Goal: Transaction & Acquisition: Purchase product/service

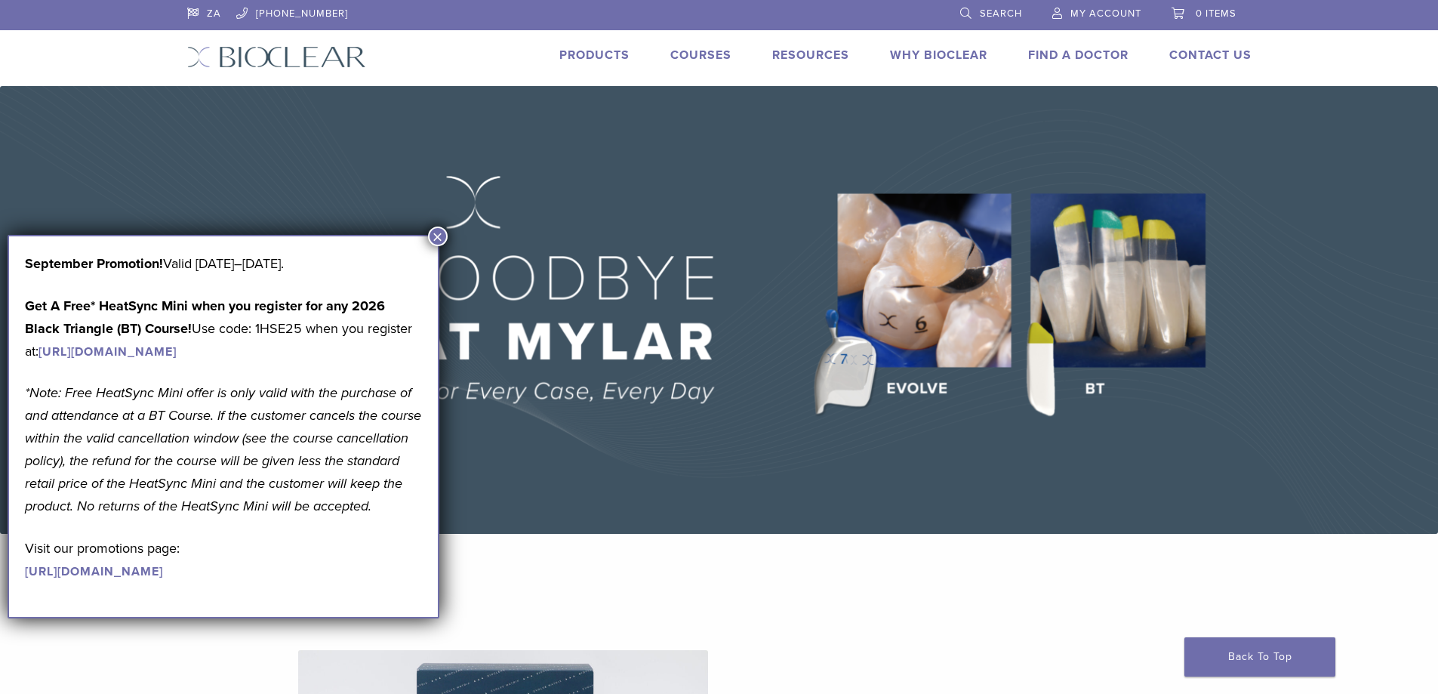
click at [436, 232] on button "×" at bounding box center [438, 236] width 20 height 20
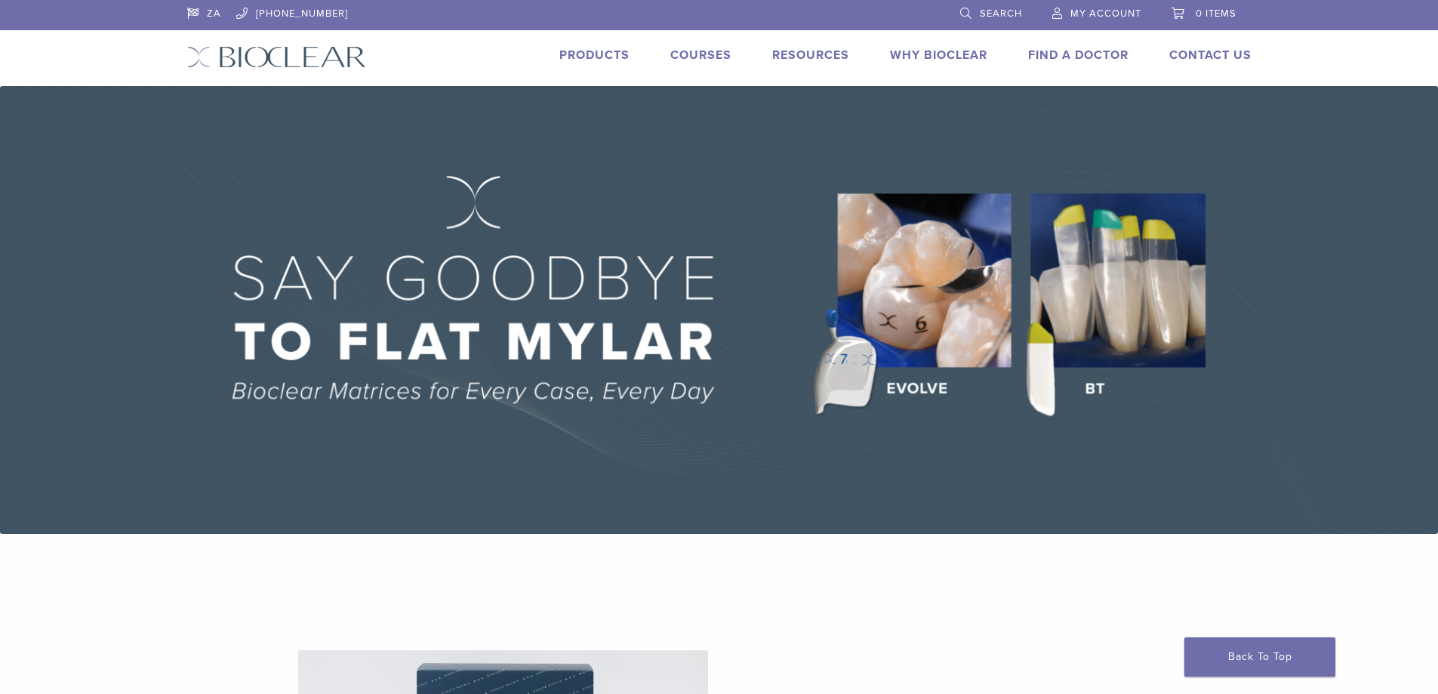
click at [1109, 15] on span "My Account" at bounding box center [1105, 14] width 71 height 12
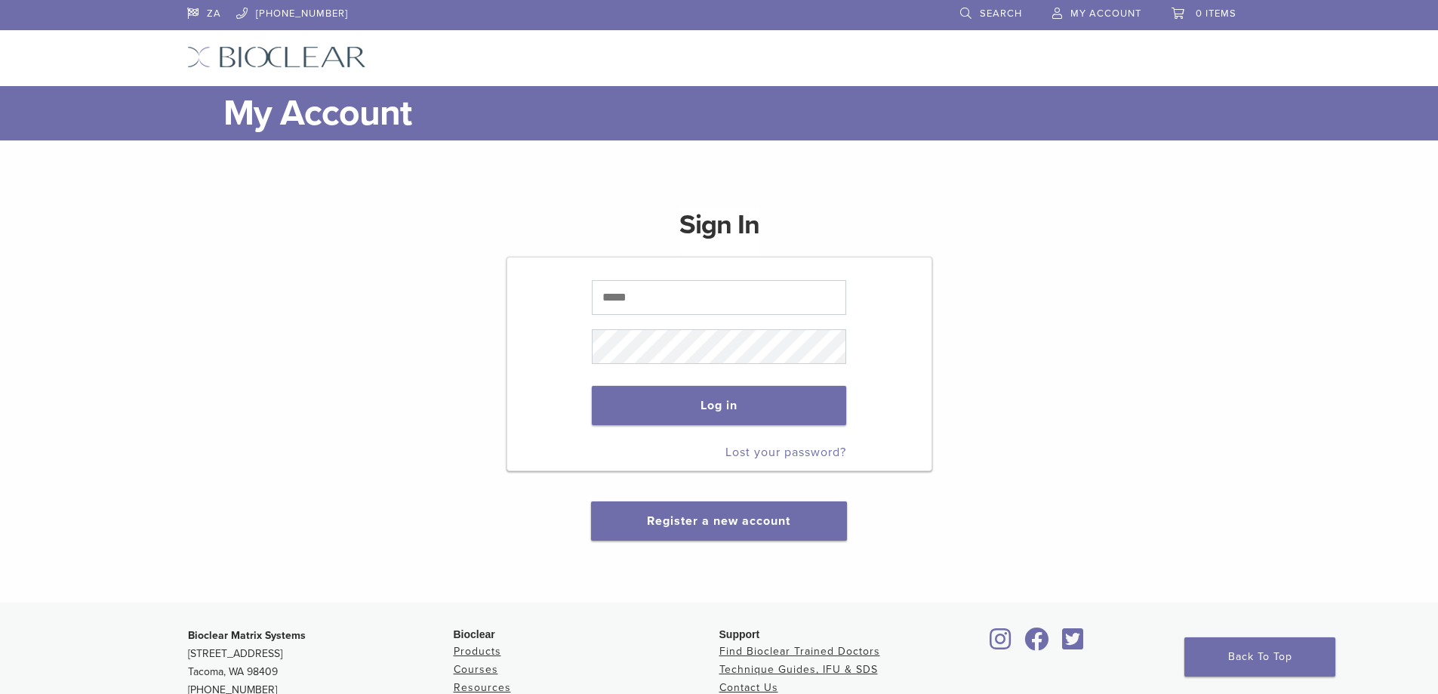
click at [1116, 10] on span "My Account" at bounding box center [1105, 14] width 71 height 12
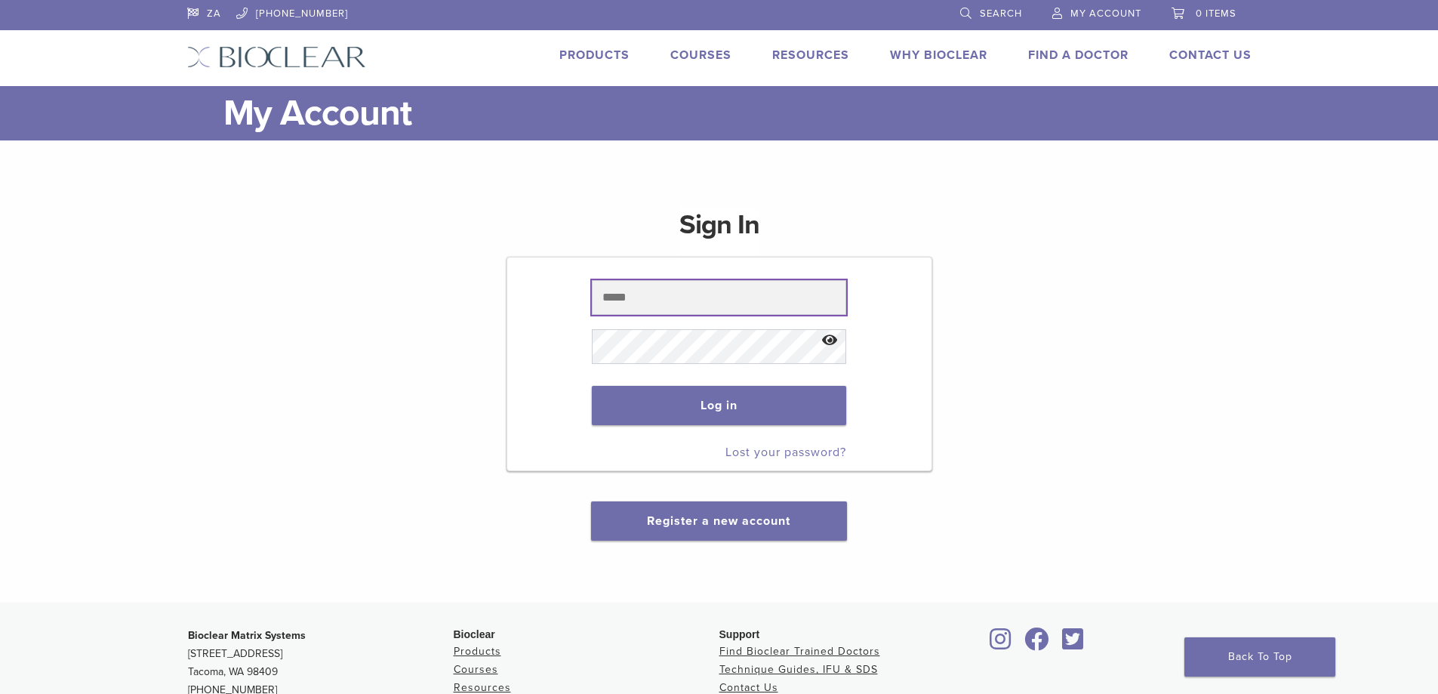
click at [673, 289] on input "text" at bounding box center [719, 297] width 254 height 35
type input "**********"
click at [832, 332] on button "Show password" at bounding box center [829, 340] width 32 height 38
click at [737, 406] on button "Log in" at bounding box center [719, 405] width 254 height 39
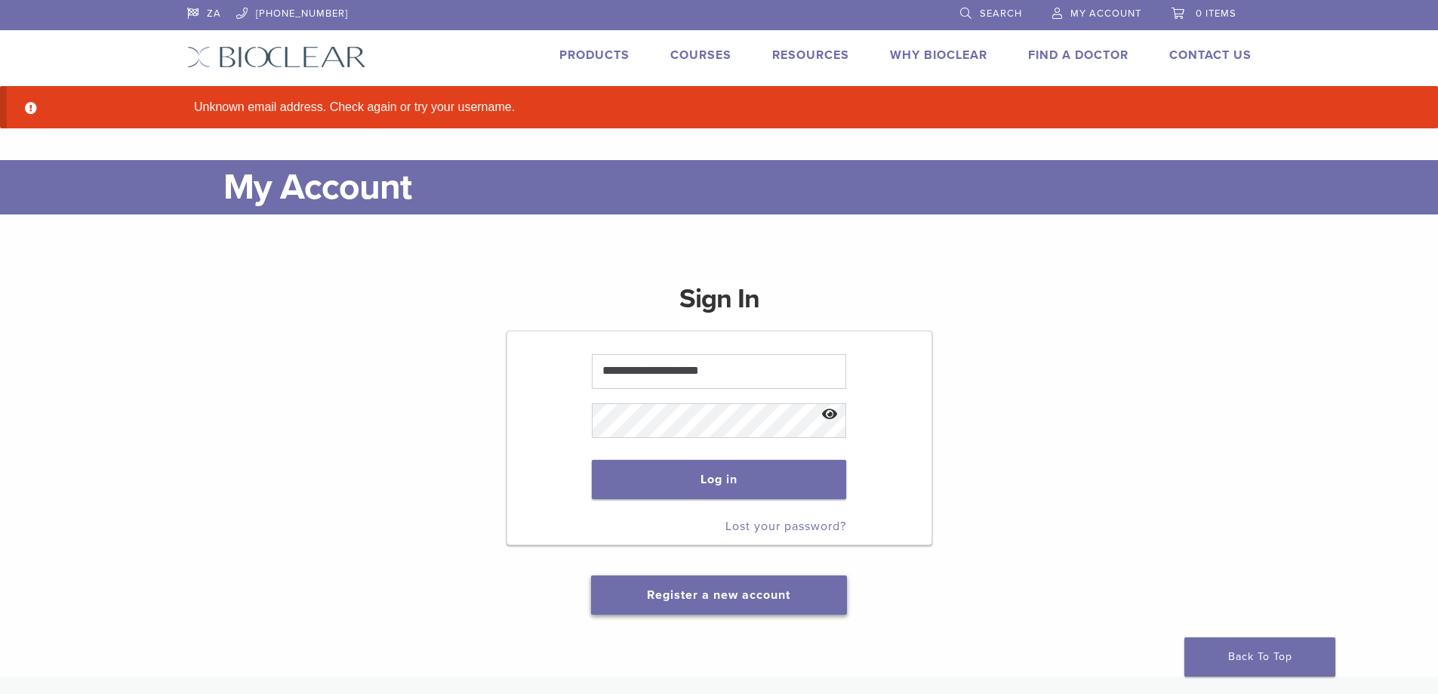
click at [700, 592] on link "Register a new account" at bounding box center [718, 594] width 143 height 15
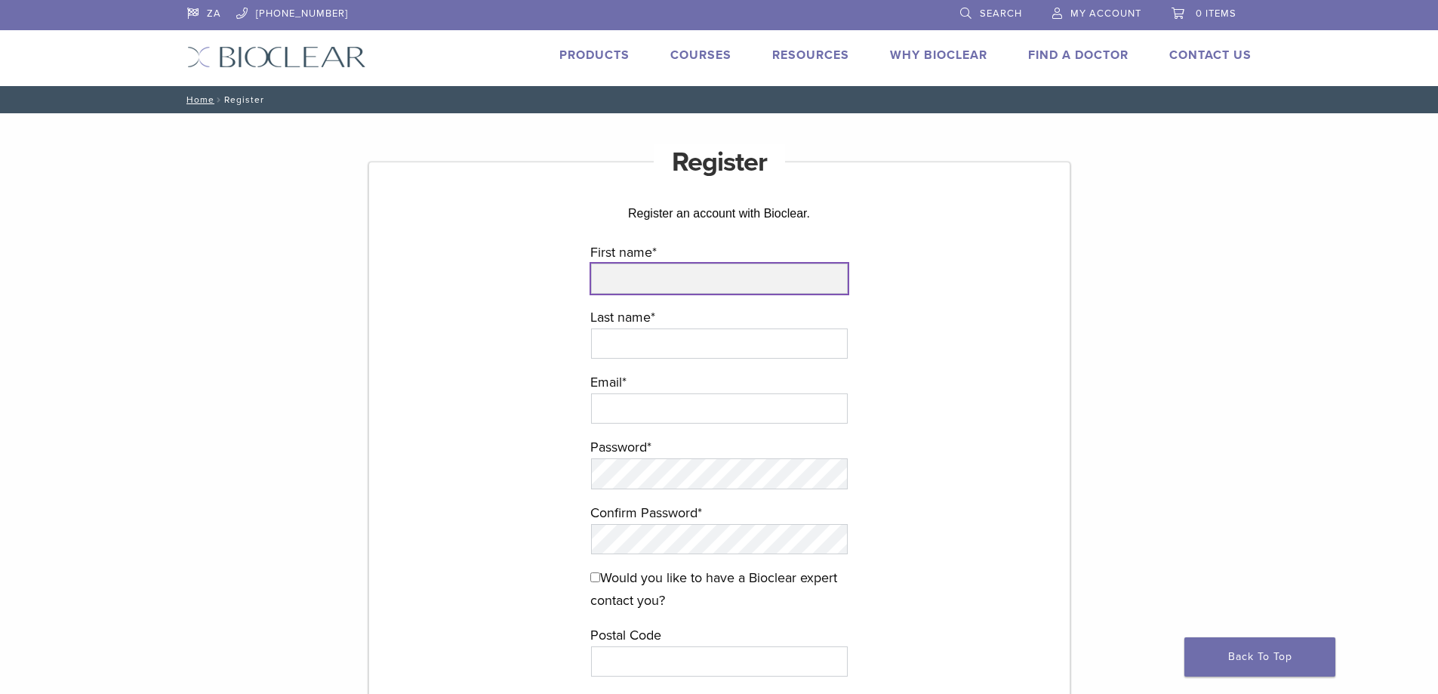
click at [675, 280] on input "First name *" at bounding box center [719, 278] width 257 height 30
type input "*****"
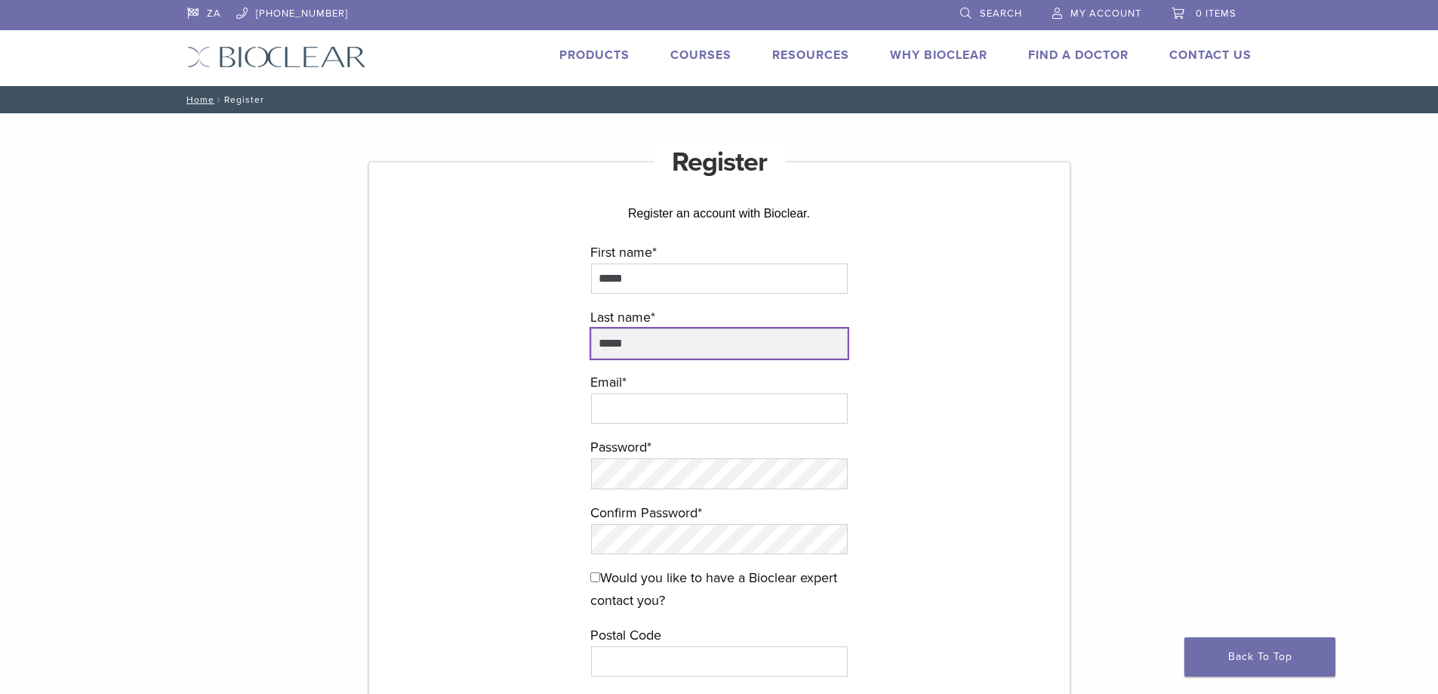
type input "*****"
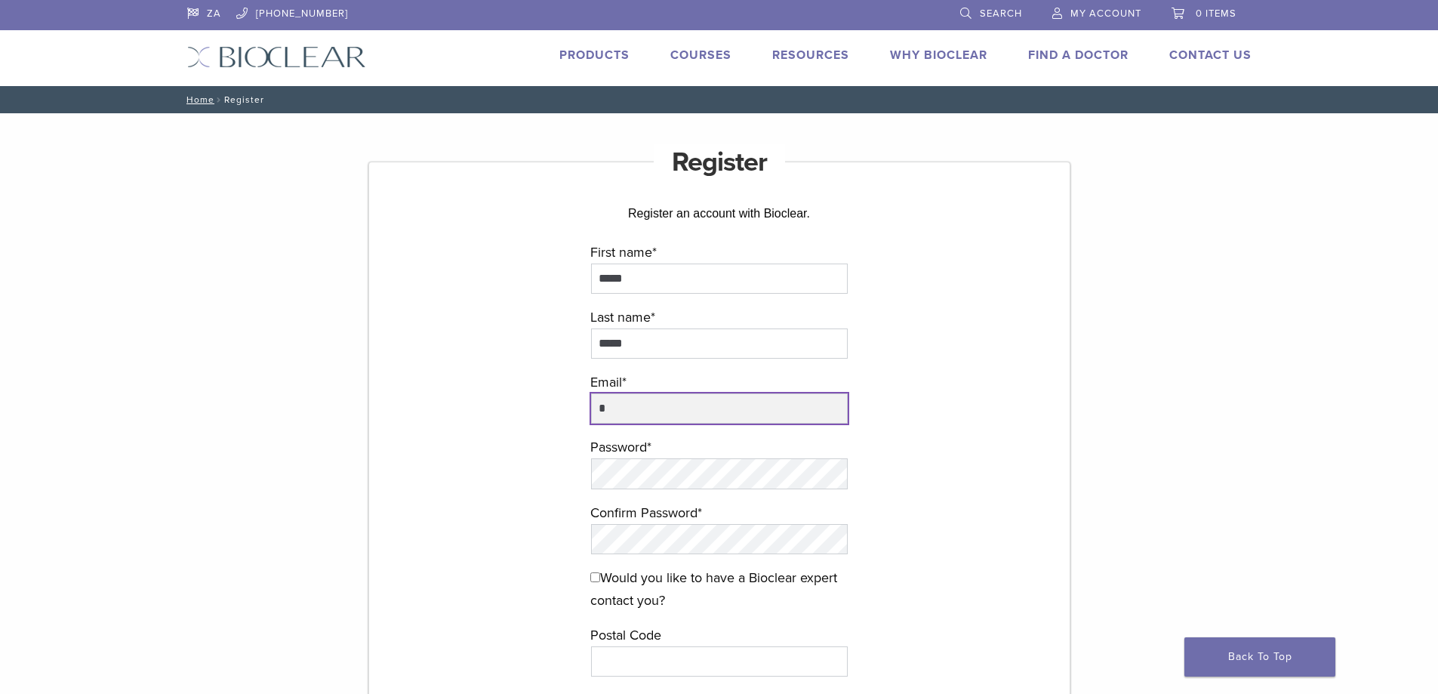
type input "**********"
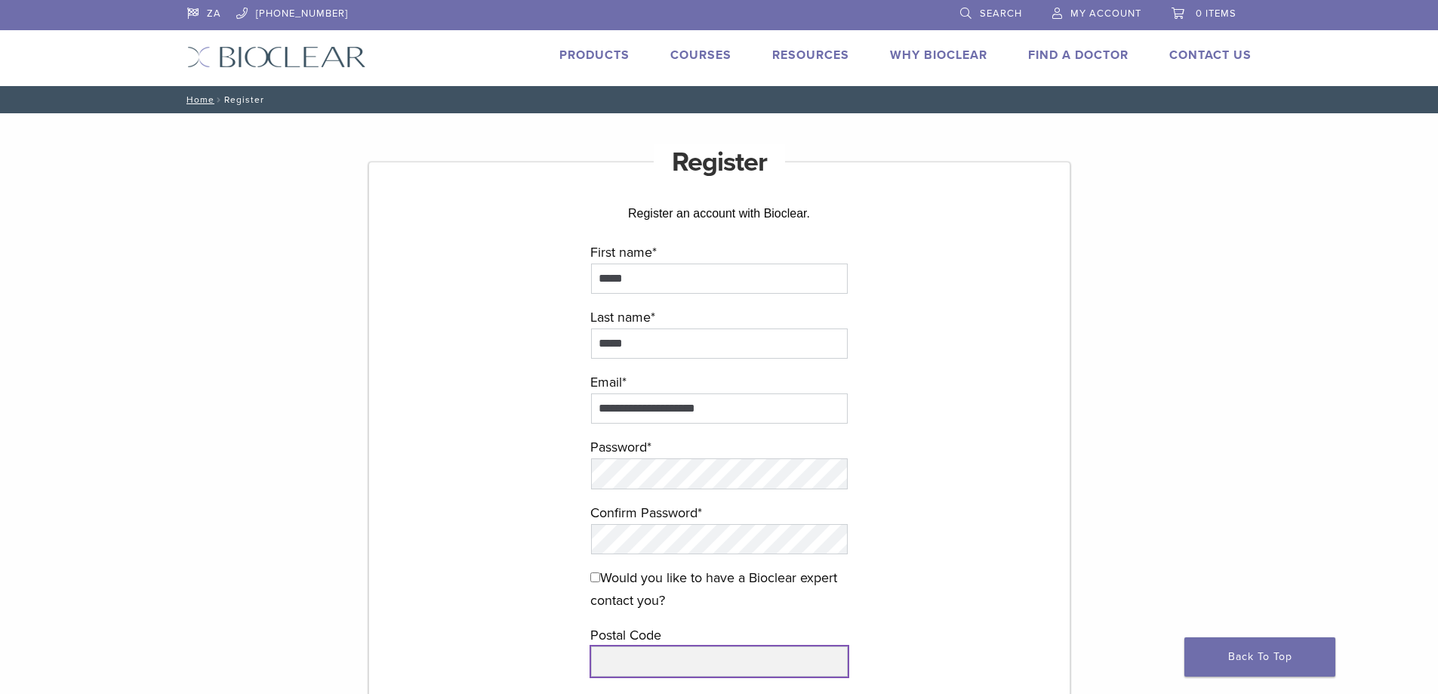
type input "*****"
click at [480, 562] on div "**********" at bounding box center [719, 504] width 702 height 686
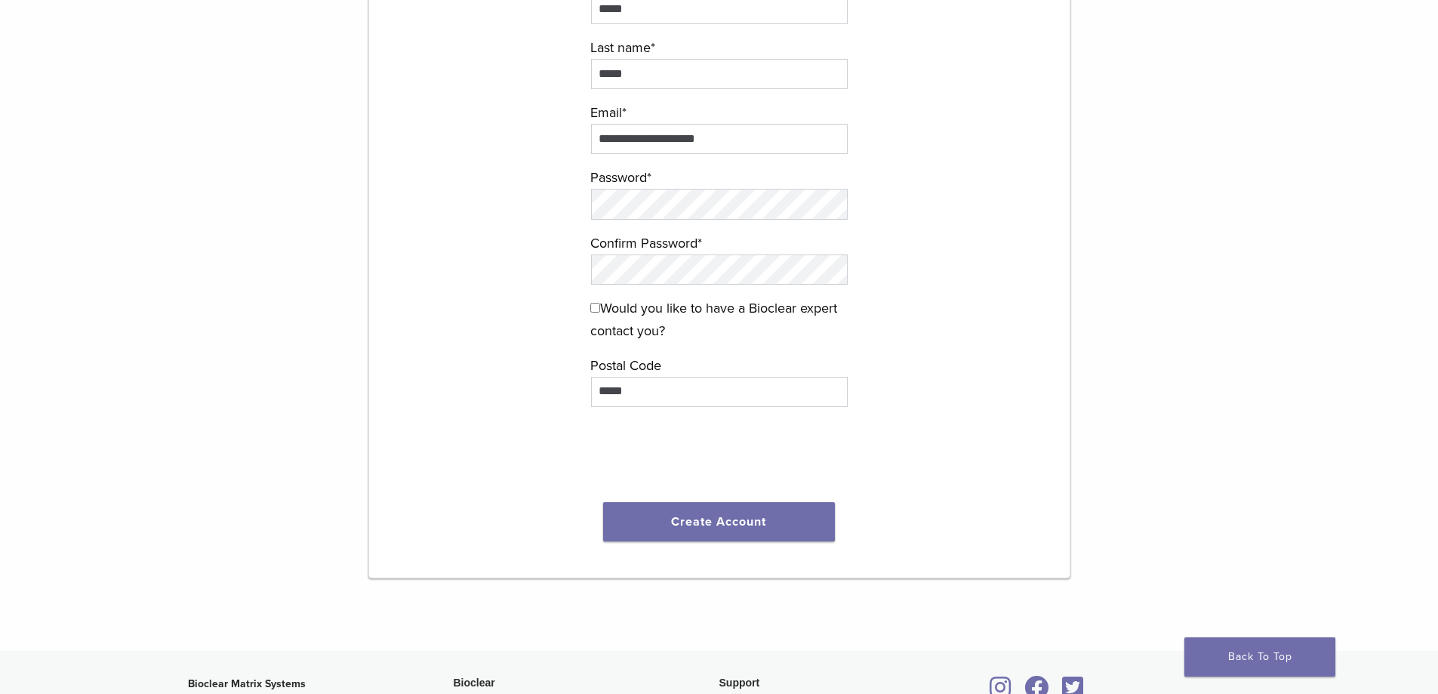
scroll to position [302, 0]
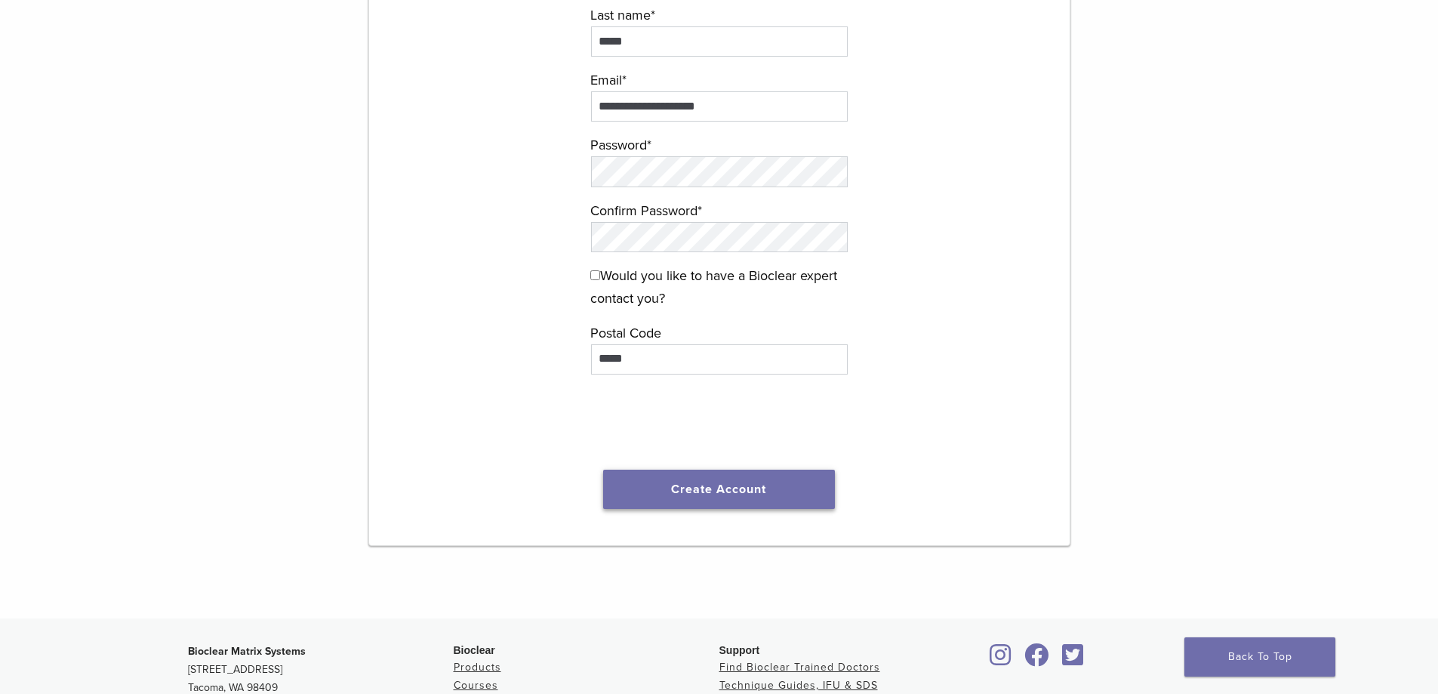
click at [677, 493] on button "Create Account" at bounding box center [719, 488] width 232 height 39
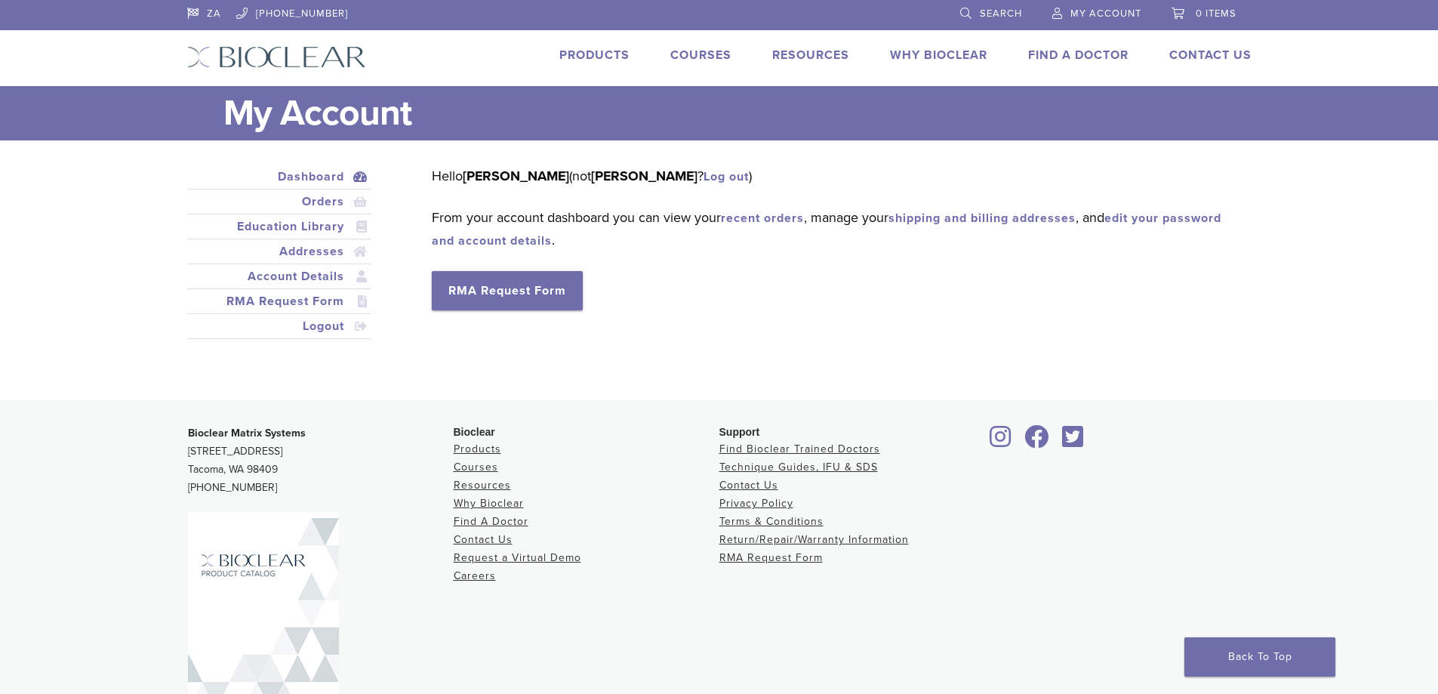
click at [635, 55] on div "Products Courses Resources Expand child menu Technique Guides, IFU, & SDS Why B…" at bounding box center [820, 57] width 908 height 22
click at [623, 55] on link "Products" at bounding box center [594, 55] width 70 height 15
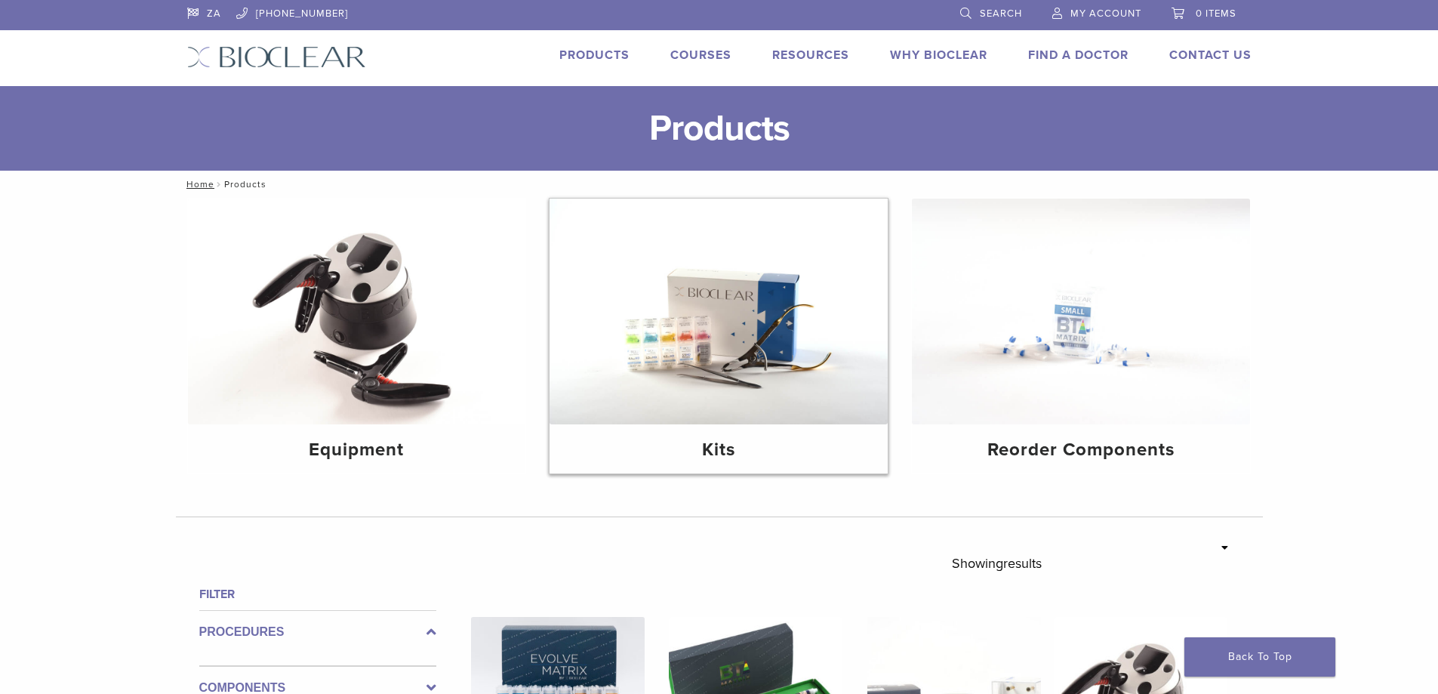
click at [635, 377] on img at bounding box center [718, 311] width 338 height 226
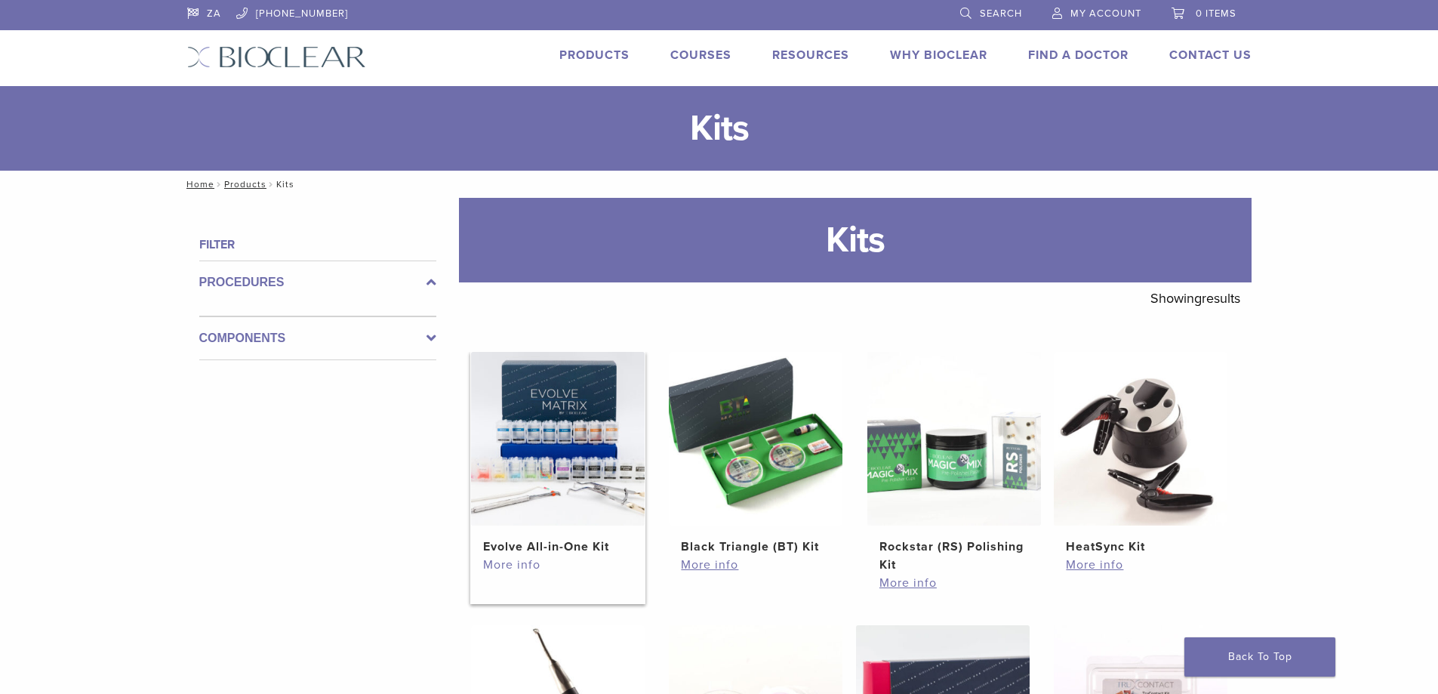
click at [564, 562] on link "More info" at bounding box center [557, 564] width 149 height 18
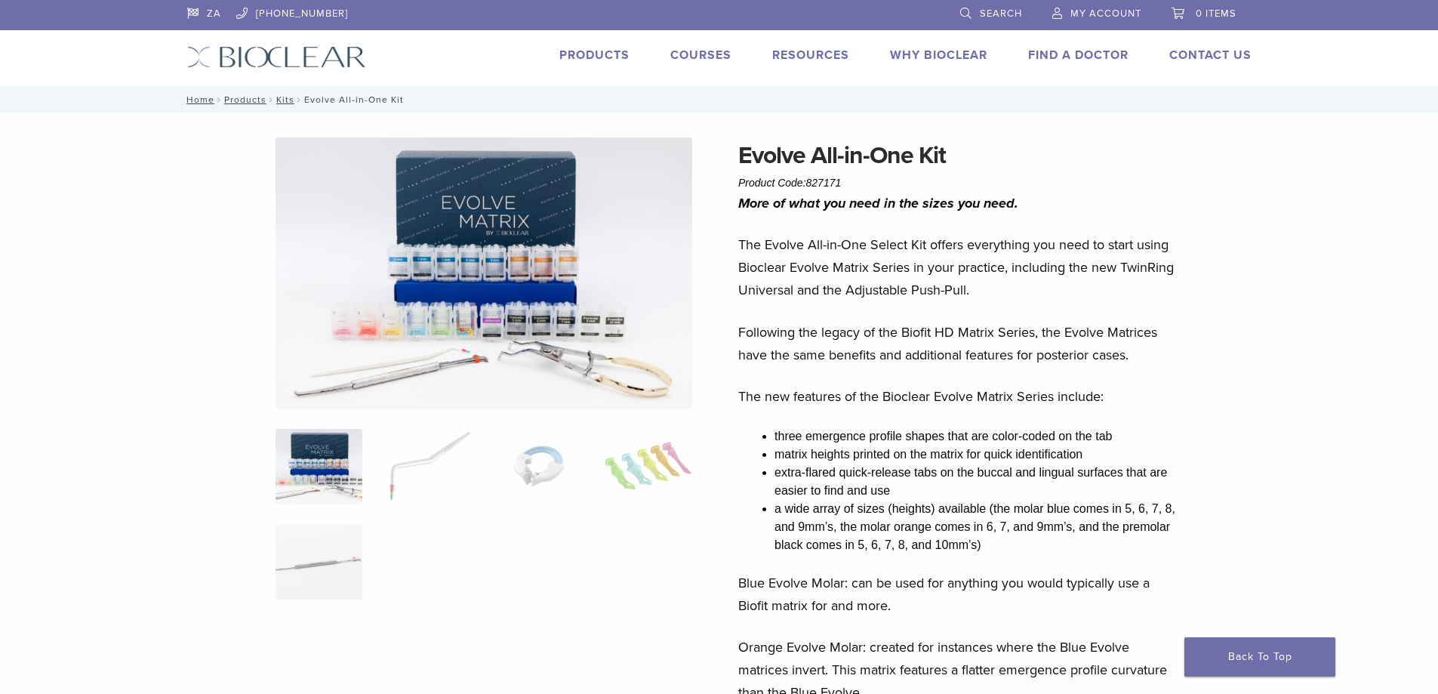
click at [597, 57] on link "Products" at bounding box center [594, 55] width 70 height 15
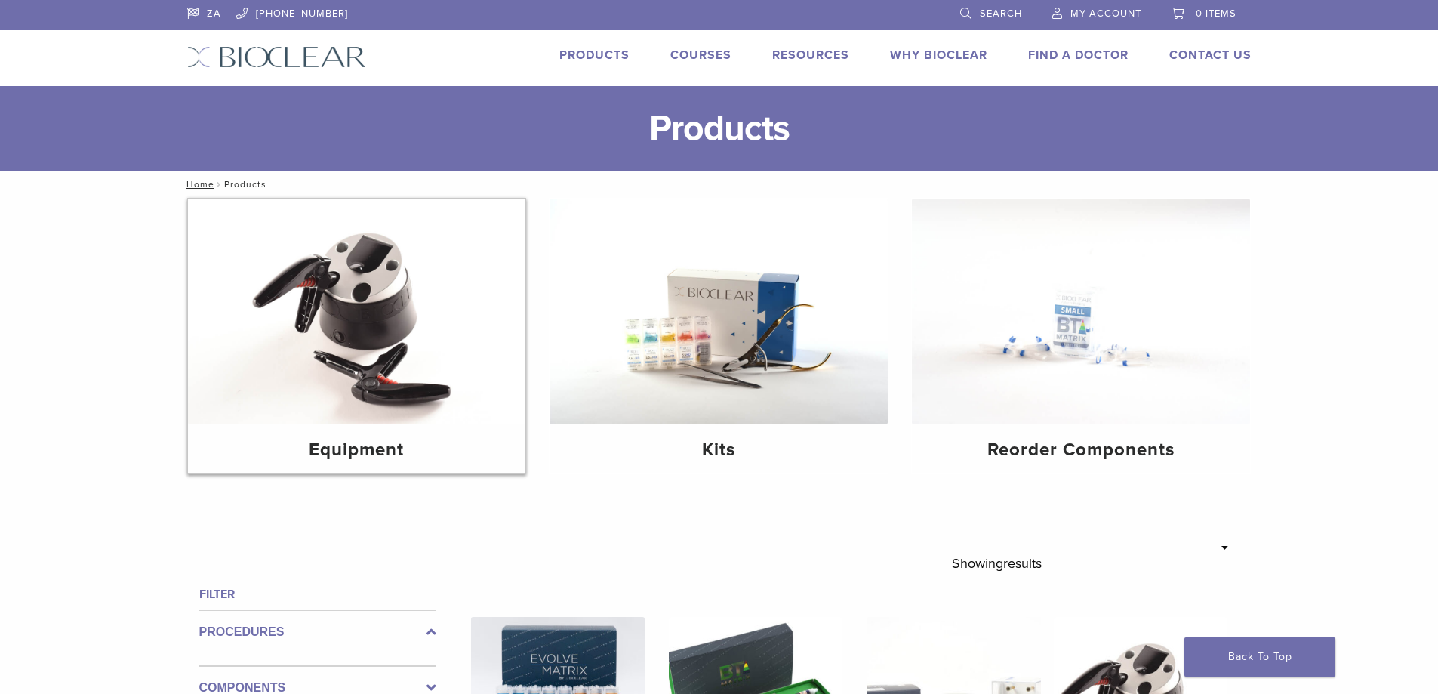
click at [304, 383] on img at bounding box center [357, 311] width 338 height 226
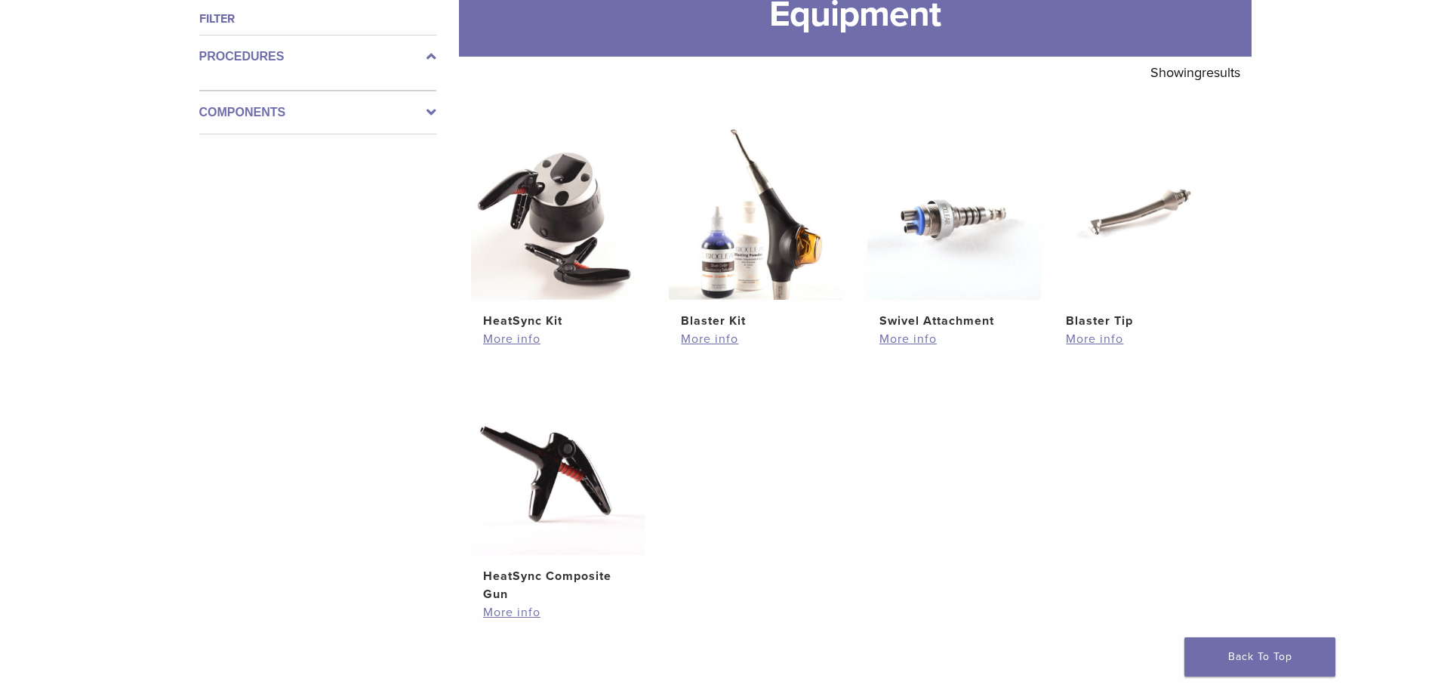
scroll to position [75, 0]
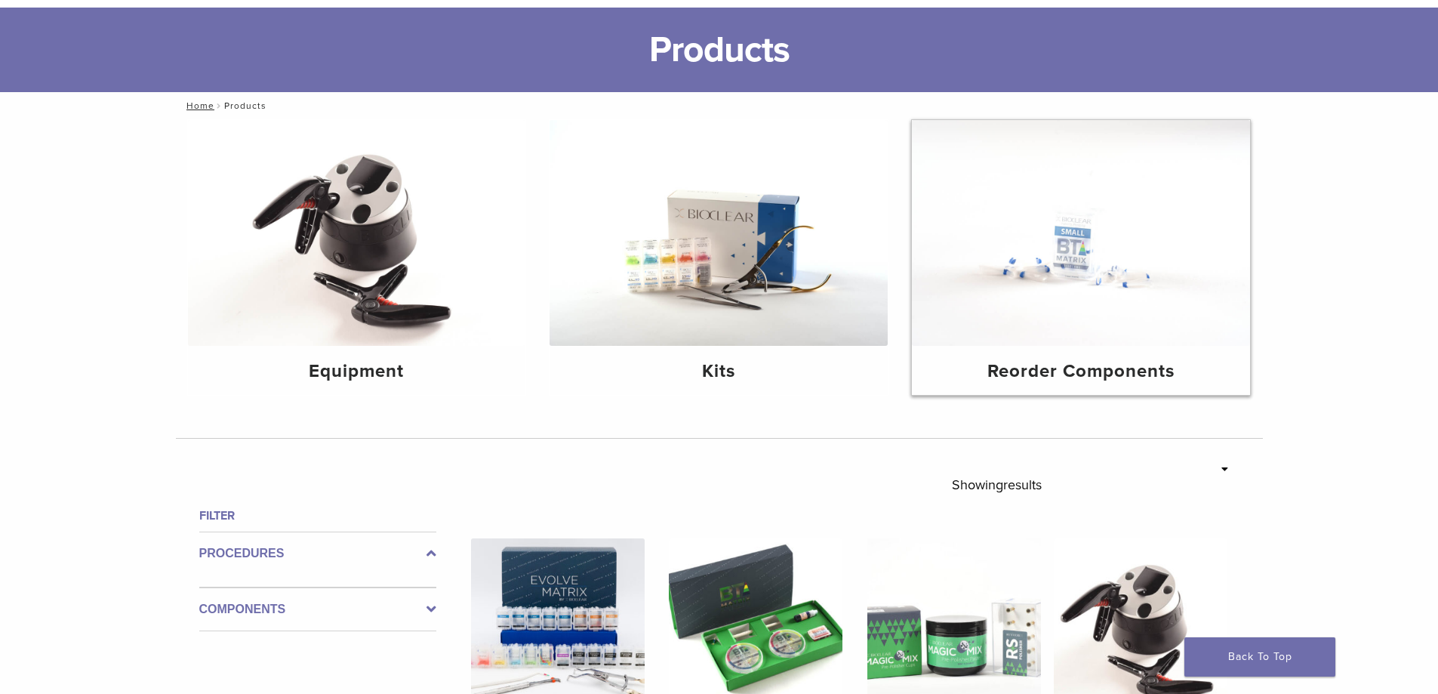
scroll to position [75, 0]
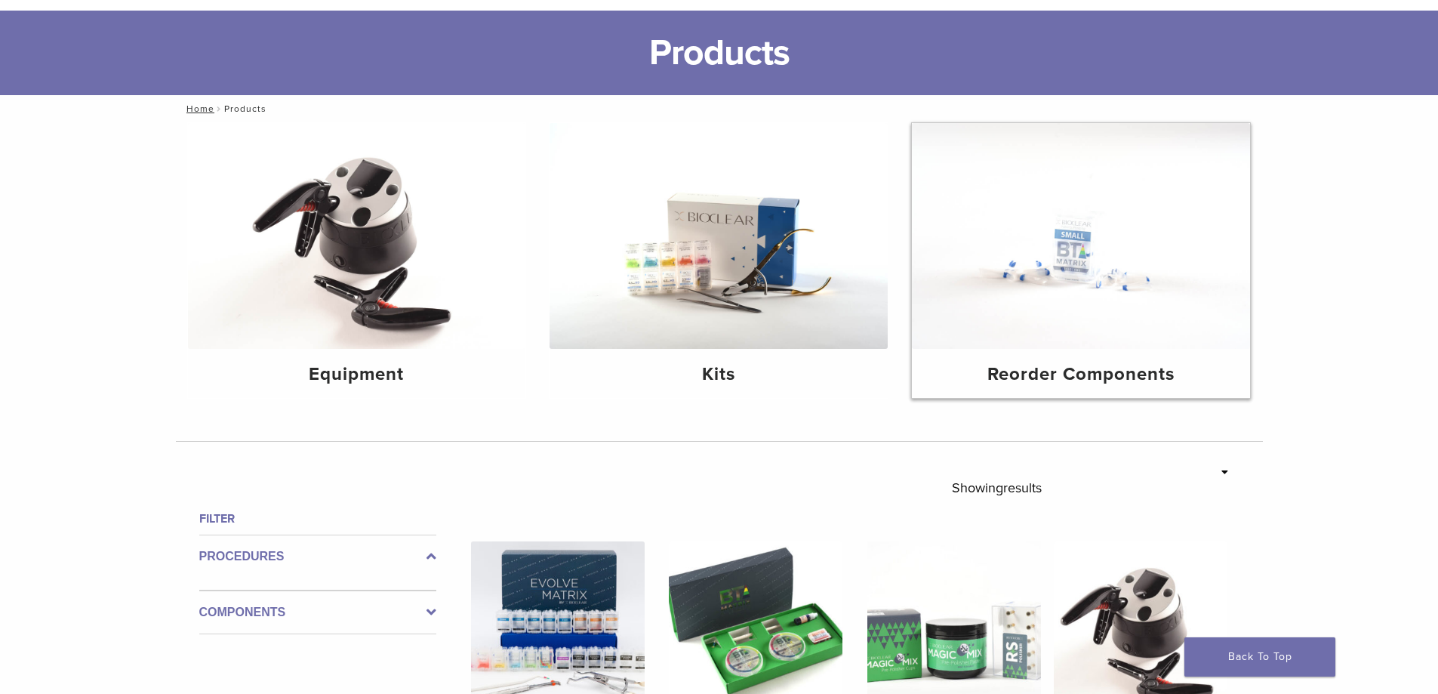
click at [1030, 321] on img at bounding box center [1081, 236] width 338 height 226
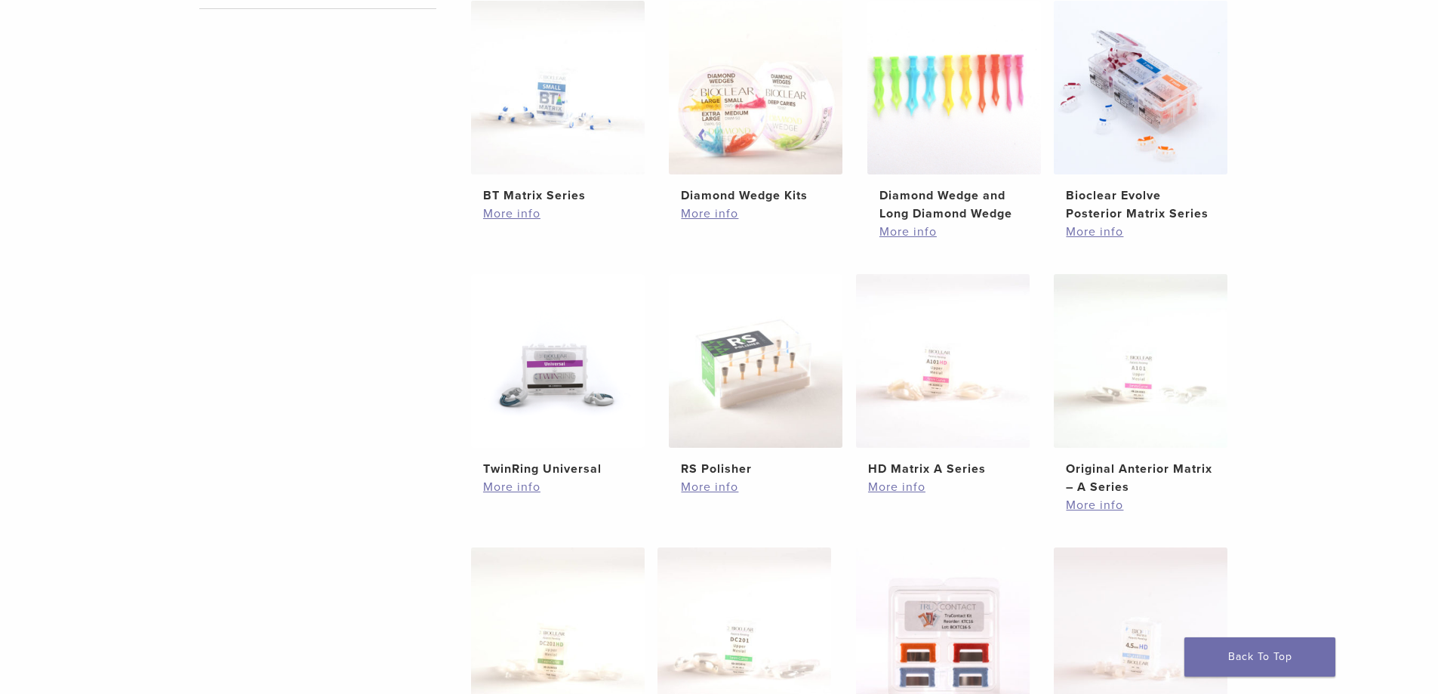
scroll to position [453, 0]
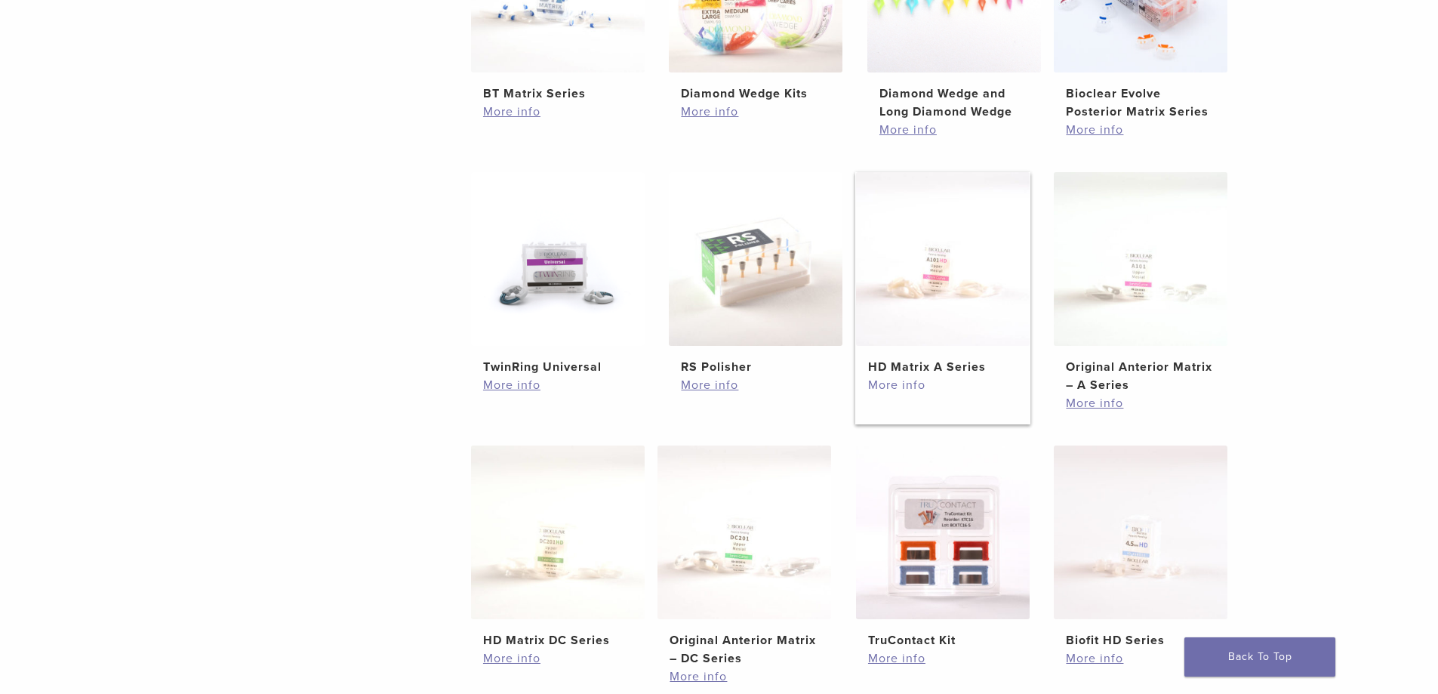
click at [888, 380] on link "More info" at bounding box center [942, 385] width 149 height 18
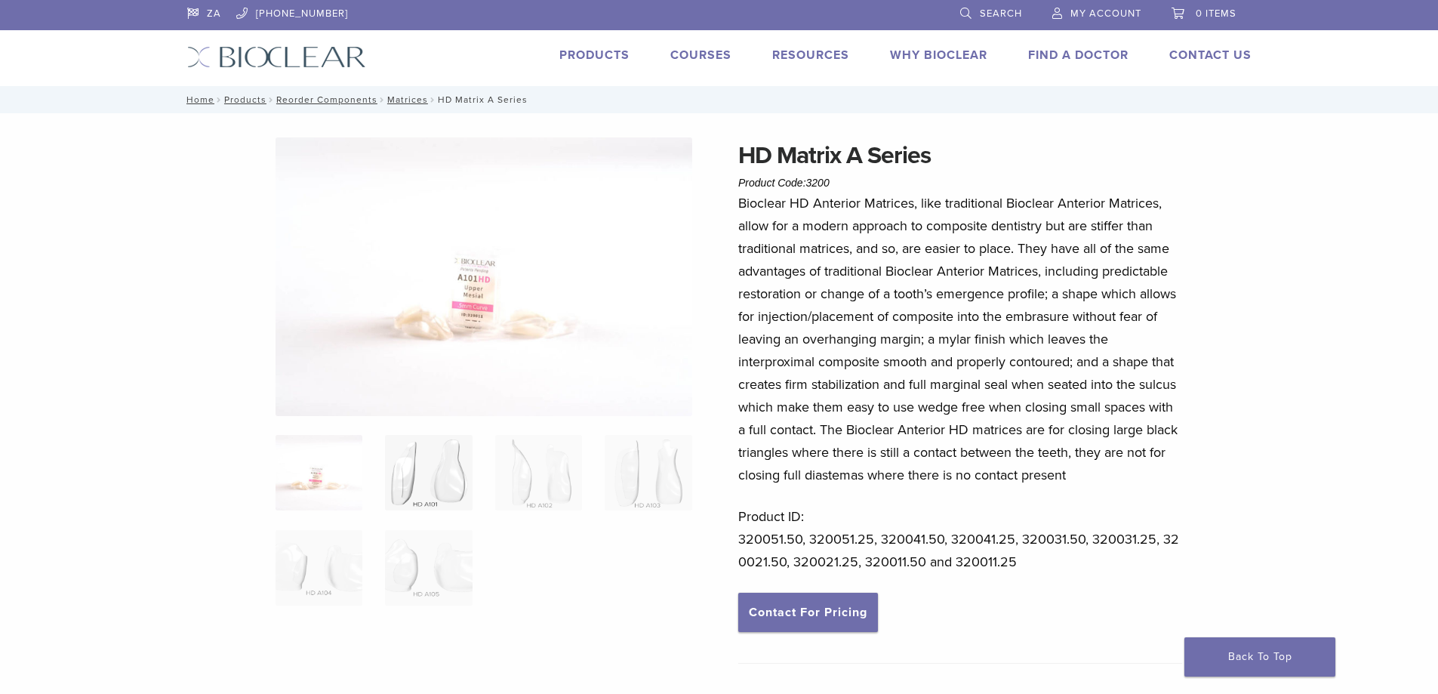
click at [423, 470] on img at bounding box center [428, 472] width 87 height 75
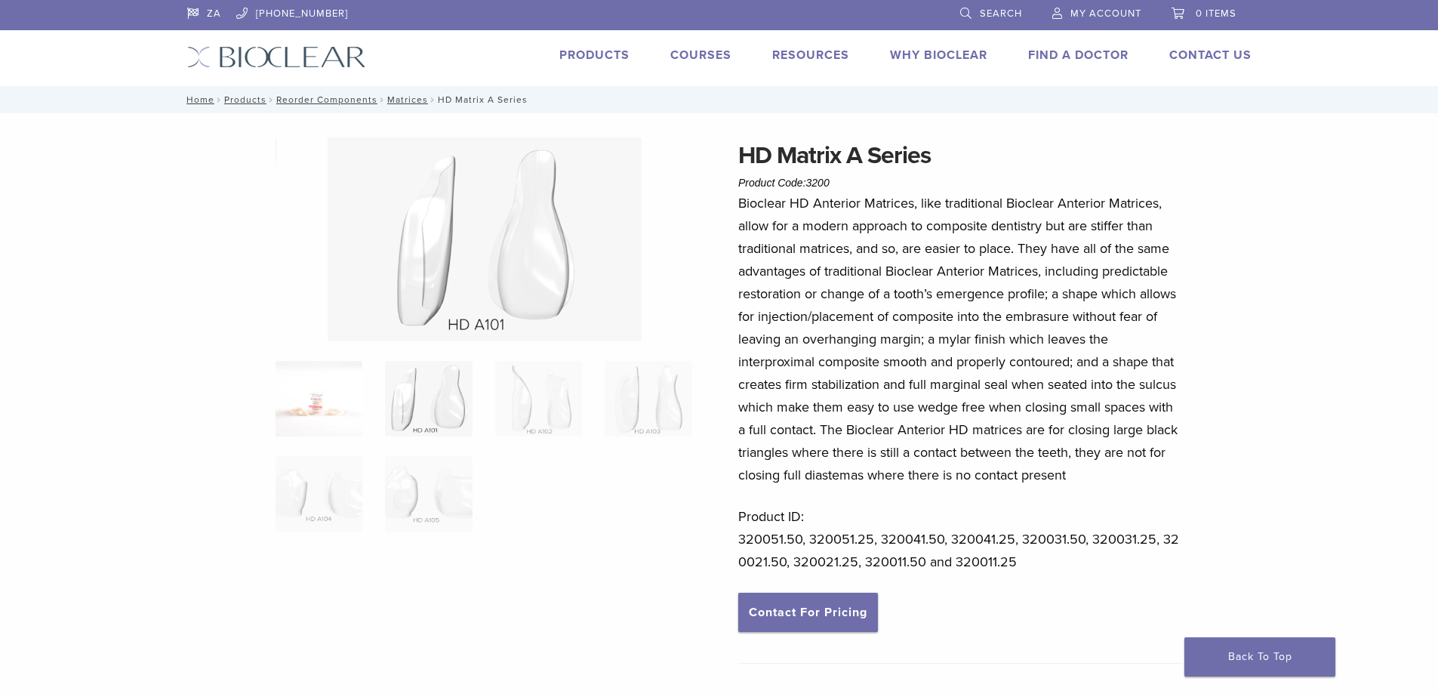
click at [302, 400] on img at bounding box center [318, 398] width 87 height 75
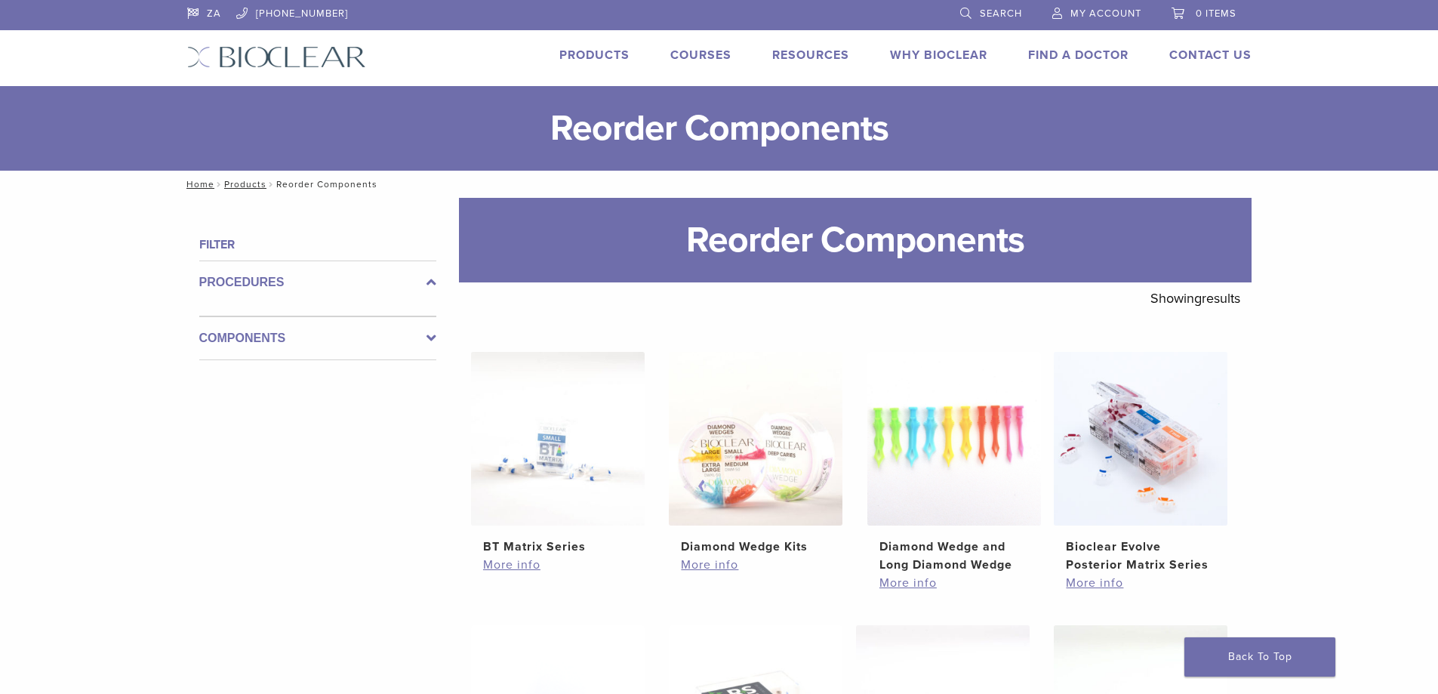
scroll to position [453, 0]
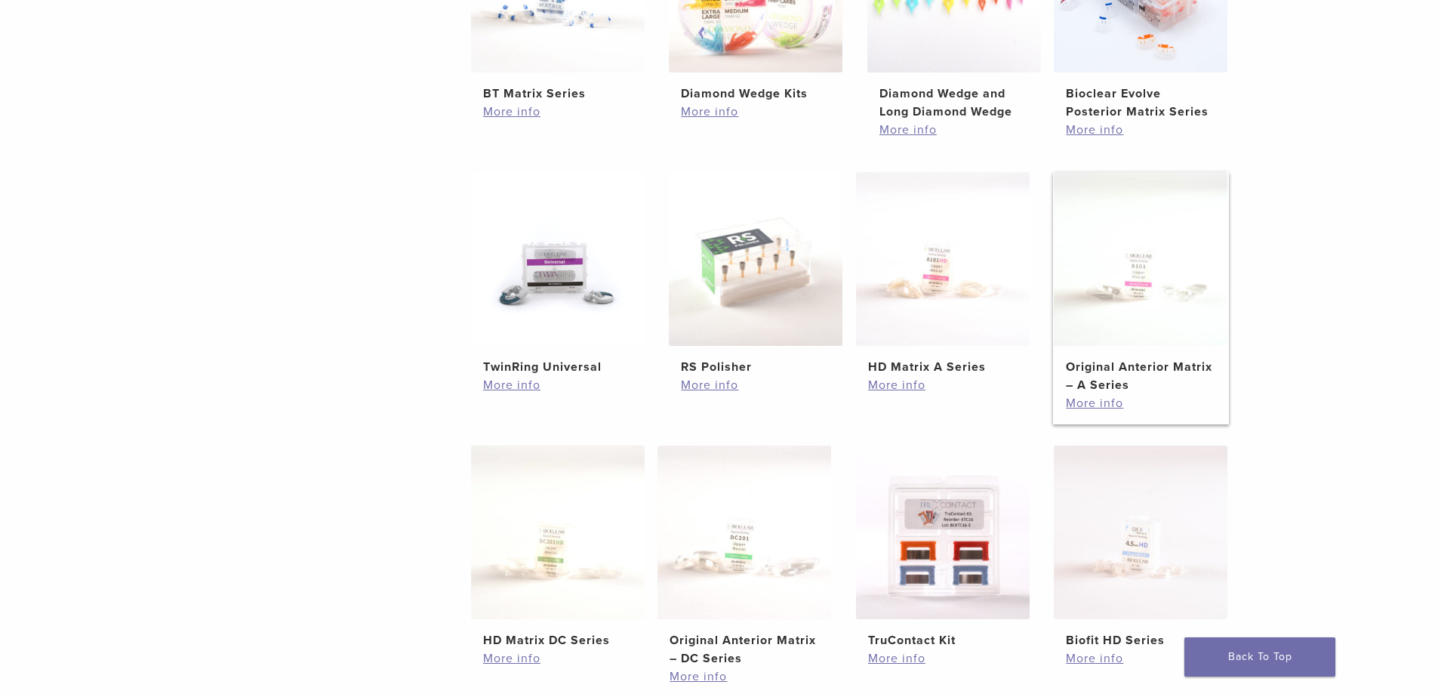
click at [1107, 386] on h2 "Original Anterior Matrix – A Series" at bounding box center [1140, 376] width 149 height 36
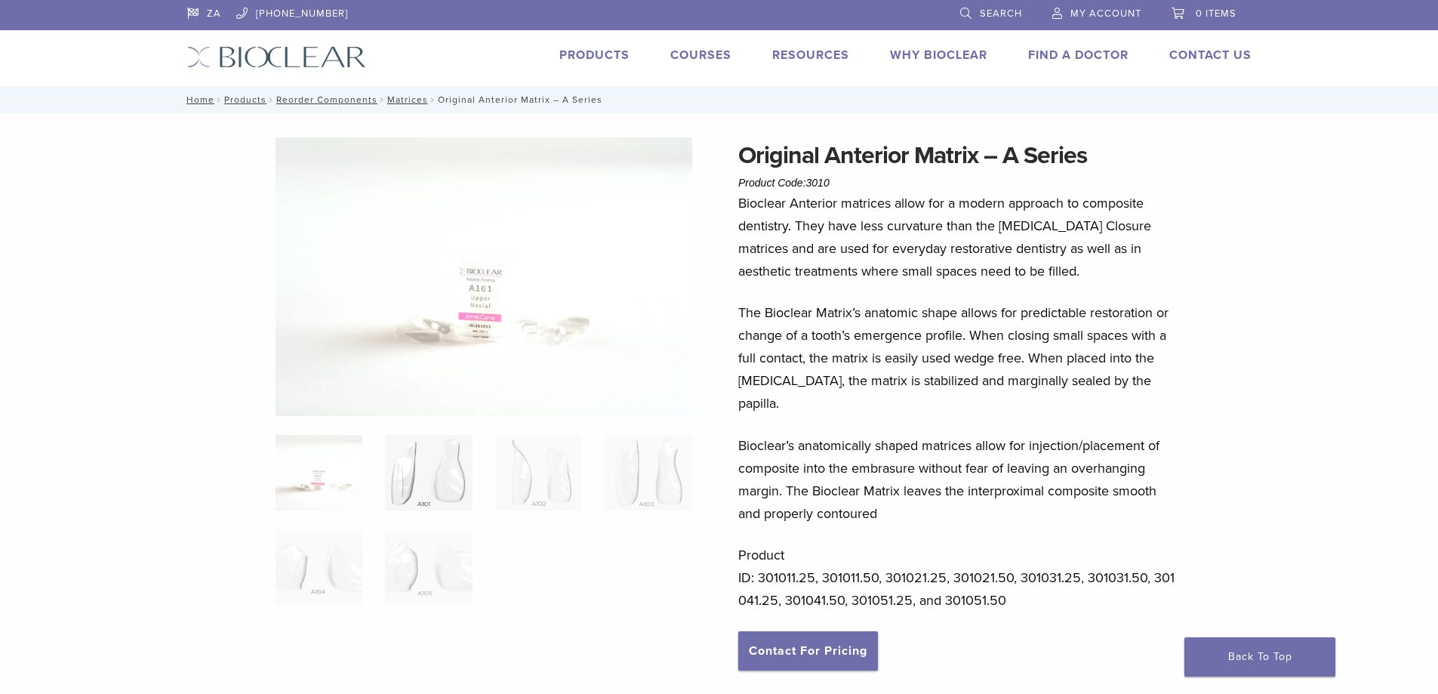
click at [435, 469] on img at bounding box center [428, 472] width 87 height 75
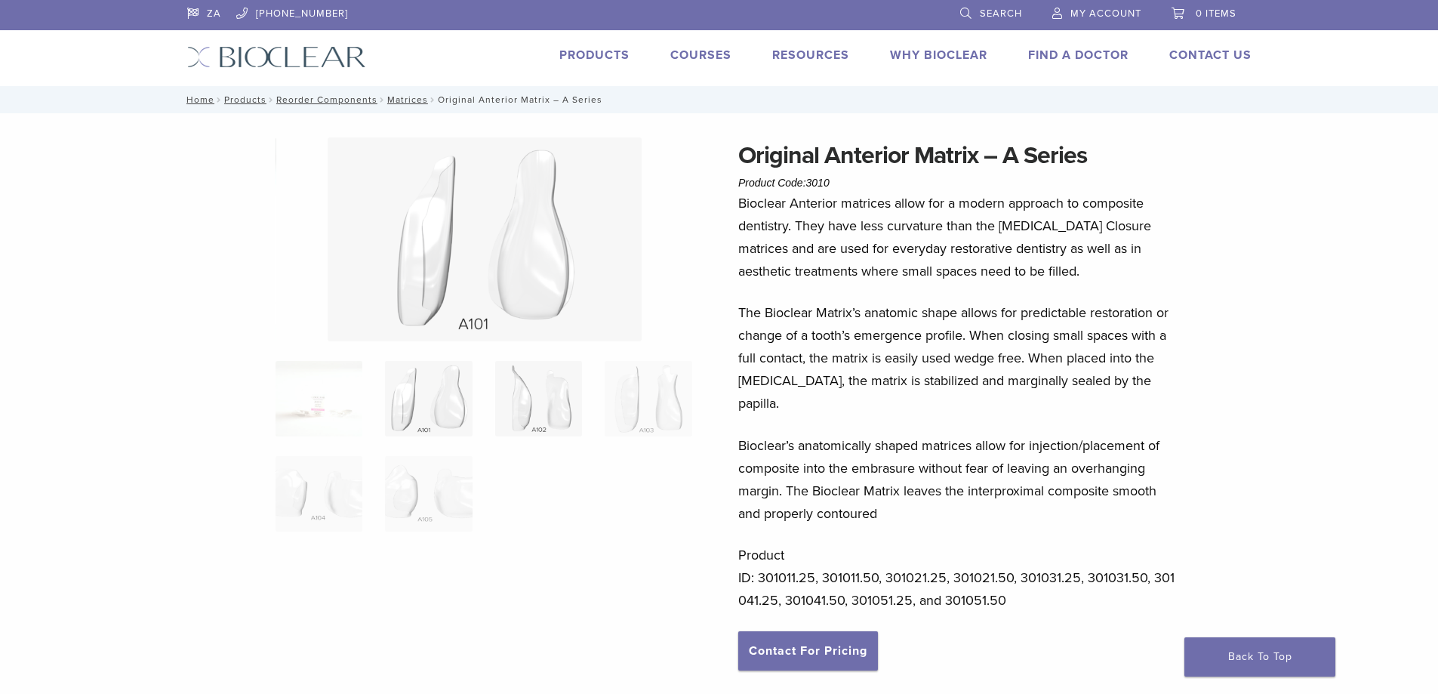
click at [542, 404] on img at bounding box center [538, 398] width 87 height 75
click at [641, 393] on img at bounding box center [647, 398] width 87 height 75
click at [301, 494] on img at bounding box center [318, 493] width 87 height 75
click at [331, 421] on img at bounding box center [318, 398] width 87 height 75
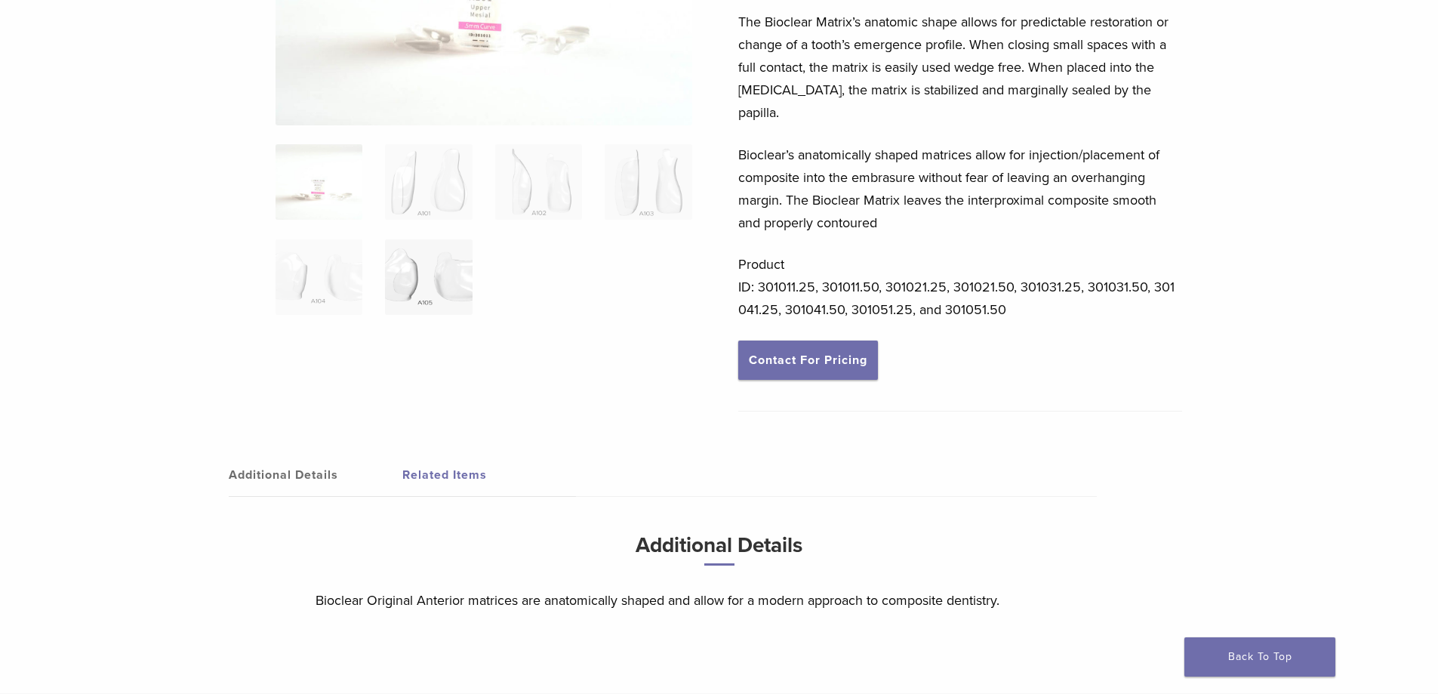
scroll to position [377, 0]
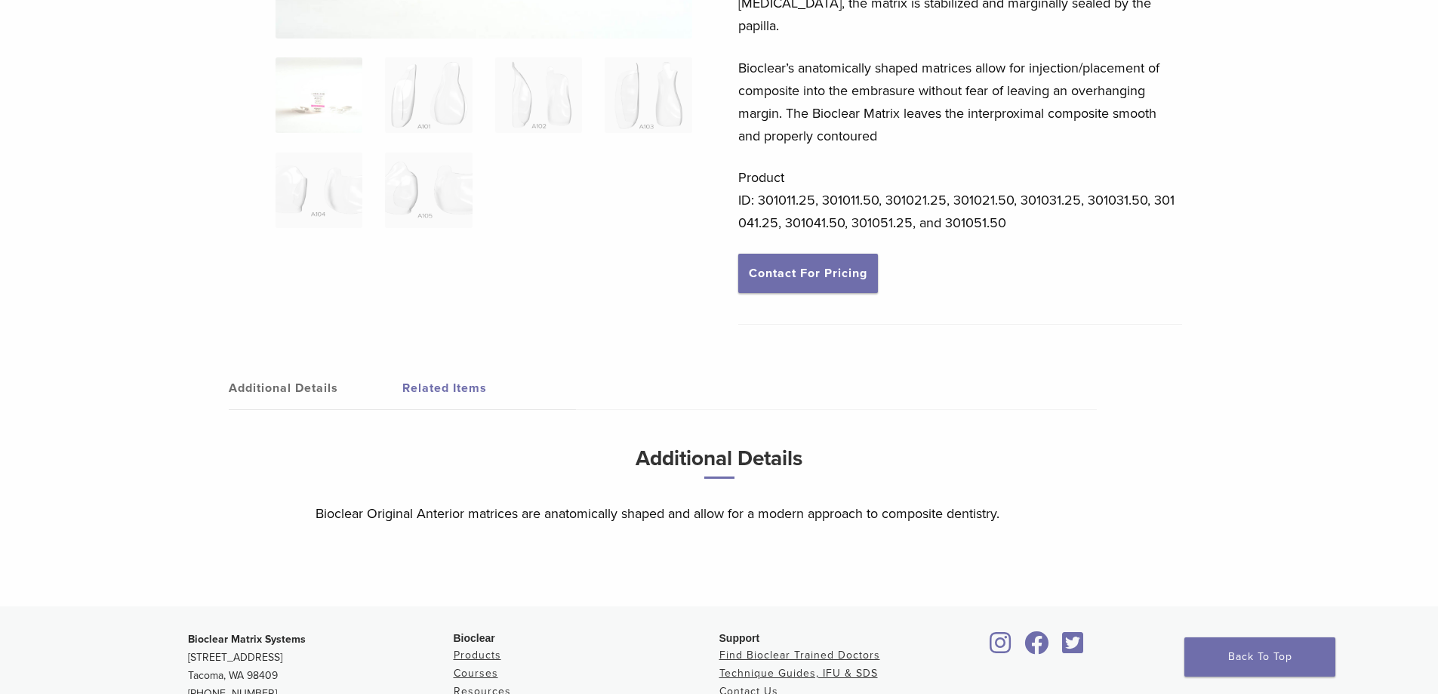
click at [306, 367] on link "Additional Details" at bounding box center [316, 388] width 174 height 42
click at [275, 367] on link "Additional Details" at bounding box center [316, 388] width 174 height 42
click at [419, 367] on link "Related Items" at bounding box center [489, 388] width 174 height 42
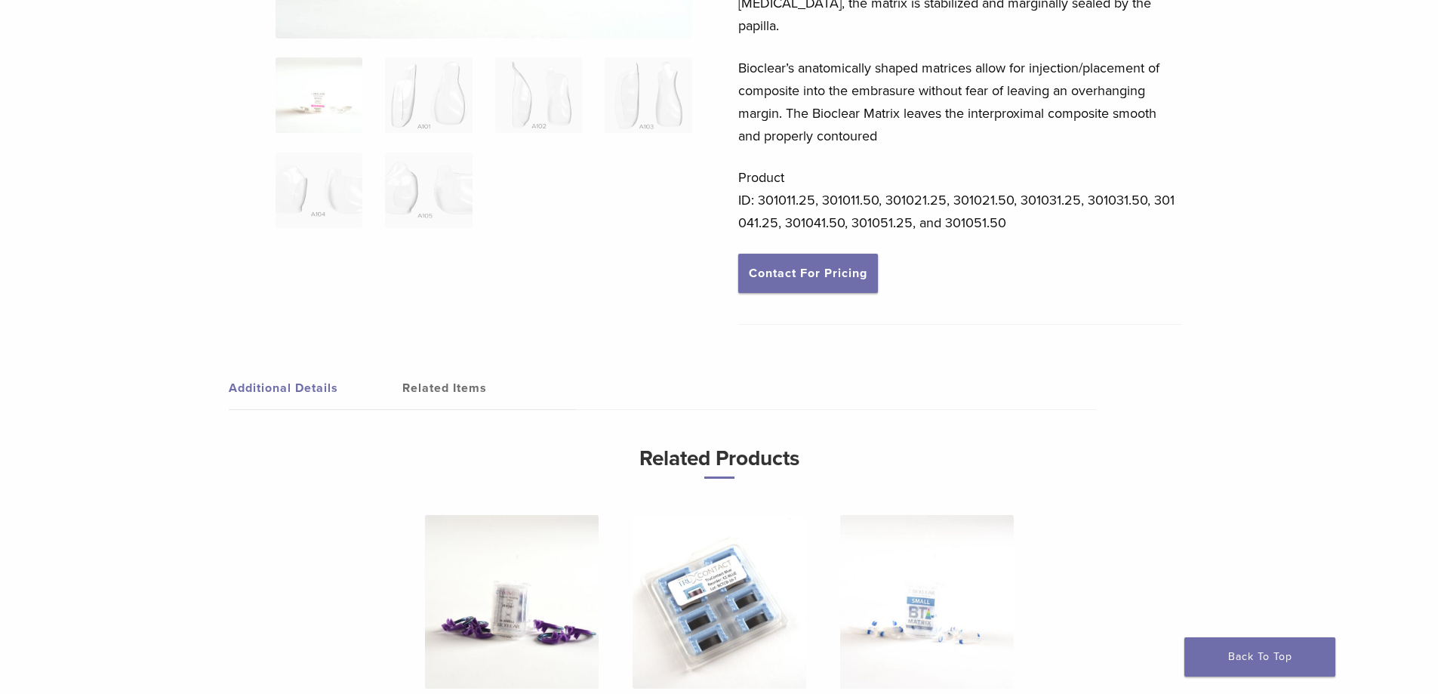
click at [322, 367] on link "Additional Details" at bounding box center [316, 388] width 174 height 42
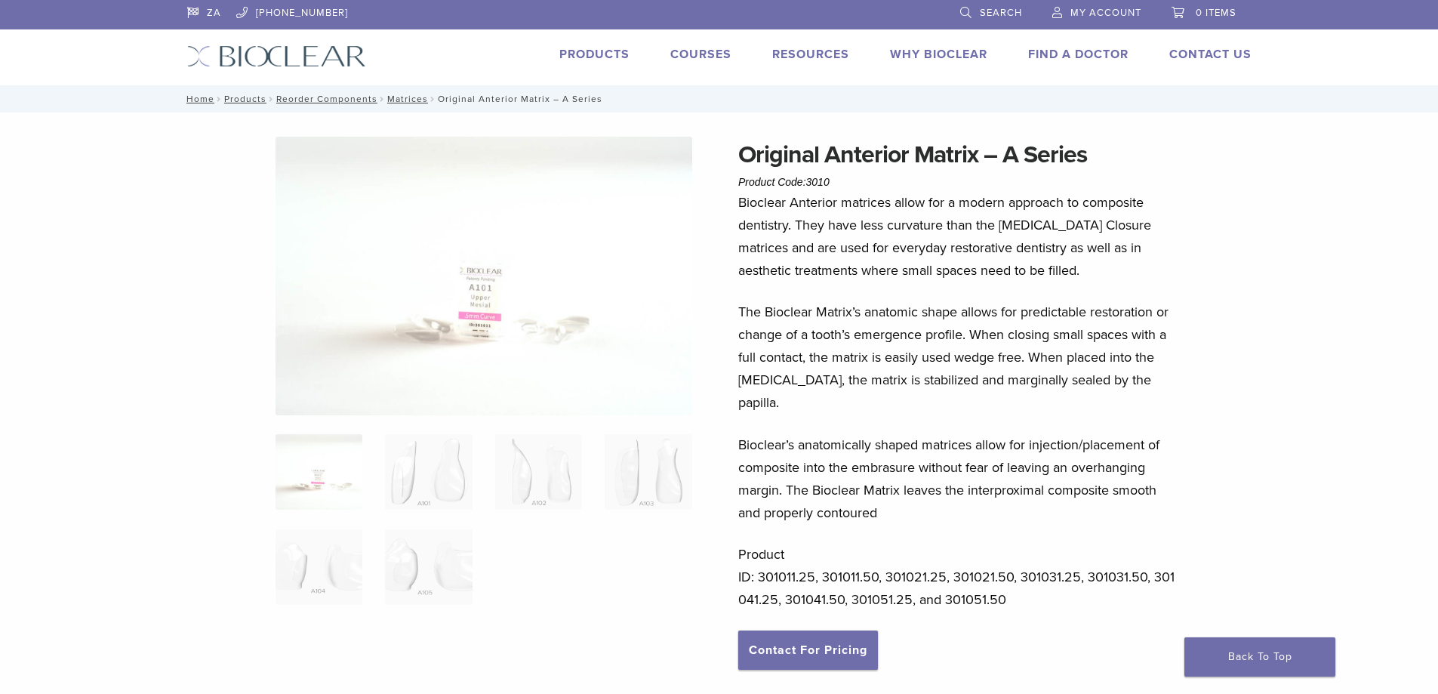
scroll to position [0, 0]
click at [817, 631] on link "Contact For Pricing" at bounding box center [808, 650] width 140 height 39
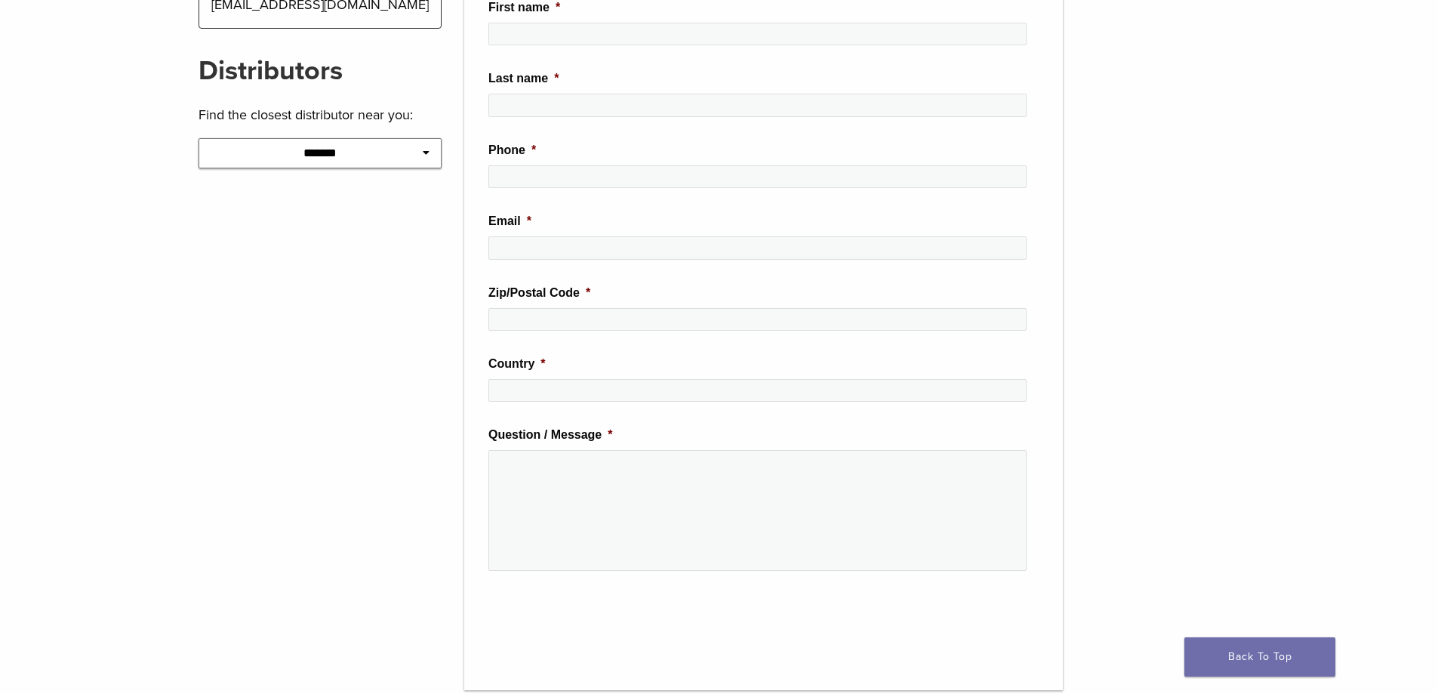
scroll to position [146, 0]
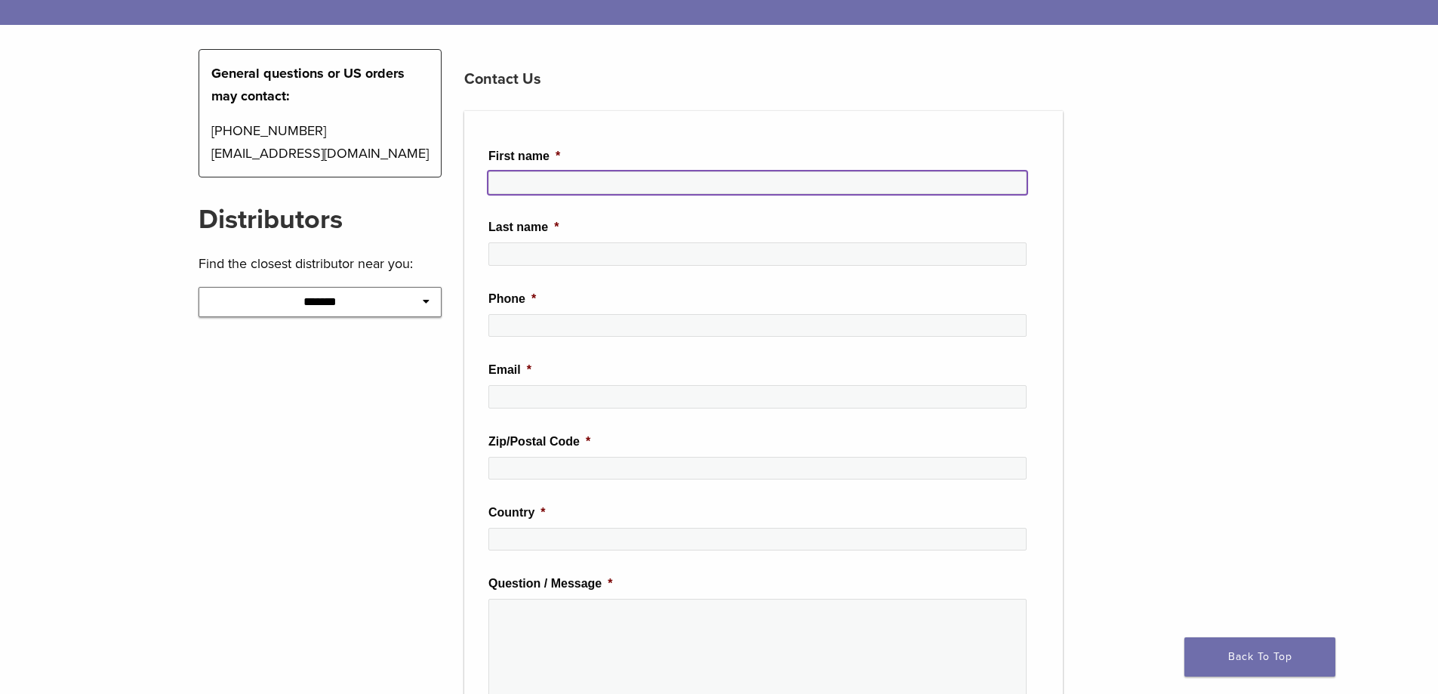
click at [553, 183] on input "First name *" at bounding box center [757, 182] width 538 height 23
type input "*"
type input "*****"
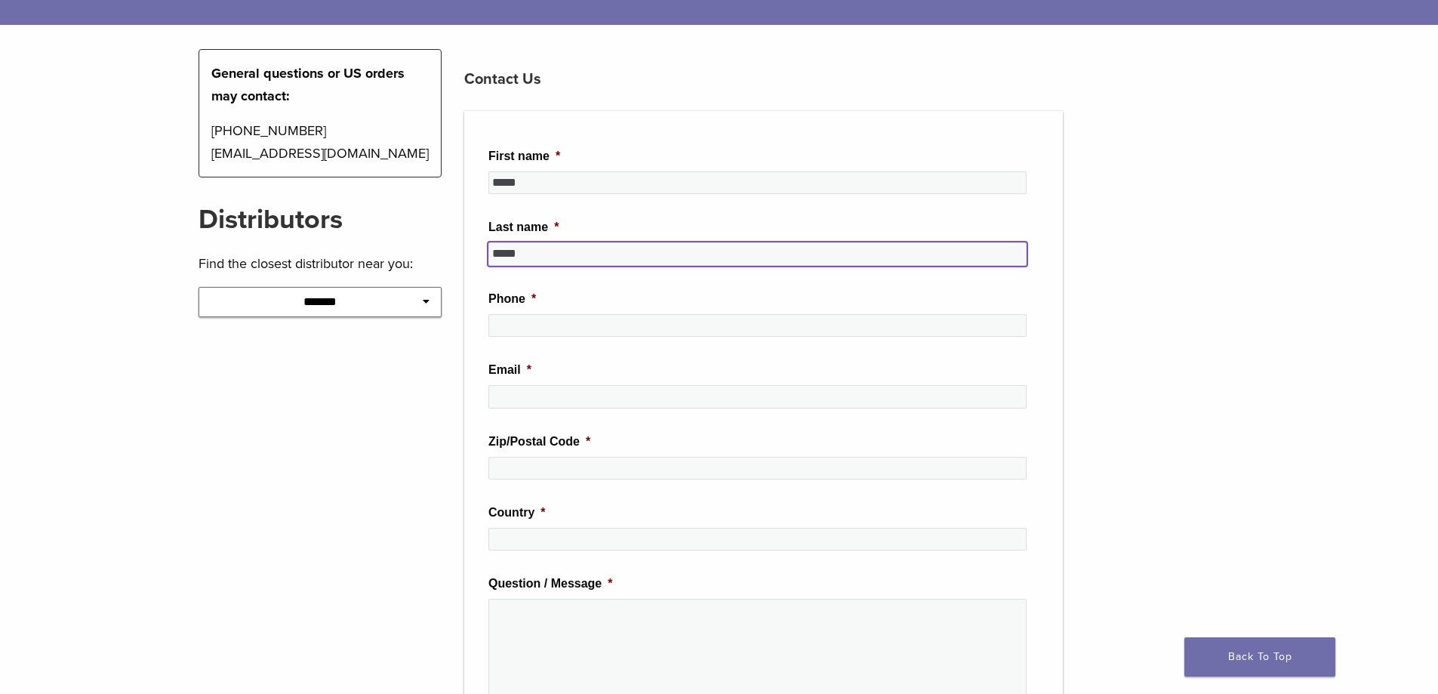
type input "*****"
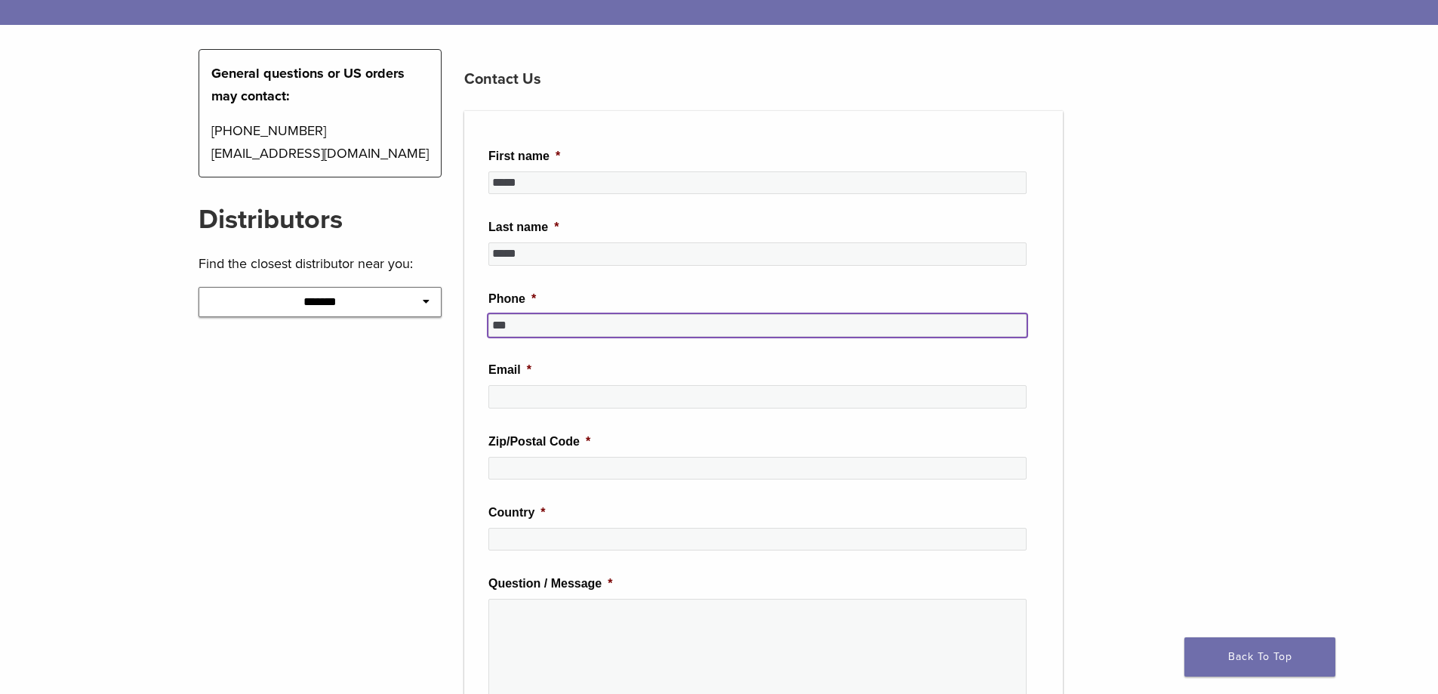
type input "***"
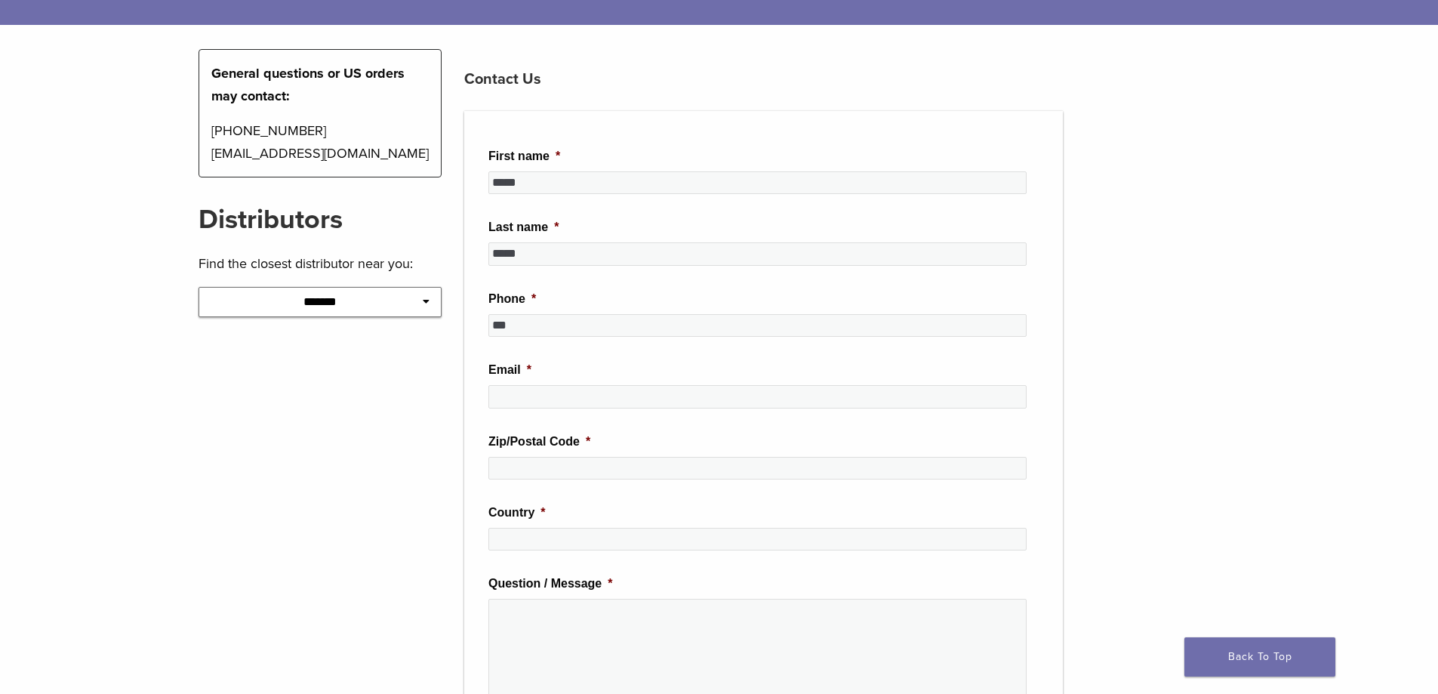
click at [74, 311] on main "**********" at bounding box center [719, 476] width 1438 height 1072
click at [232, 134] on p "1-855-712-5327 contactus@bioclearmatrix.com" at bounding box center [320, 141] width 218 height 45
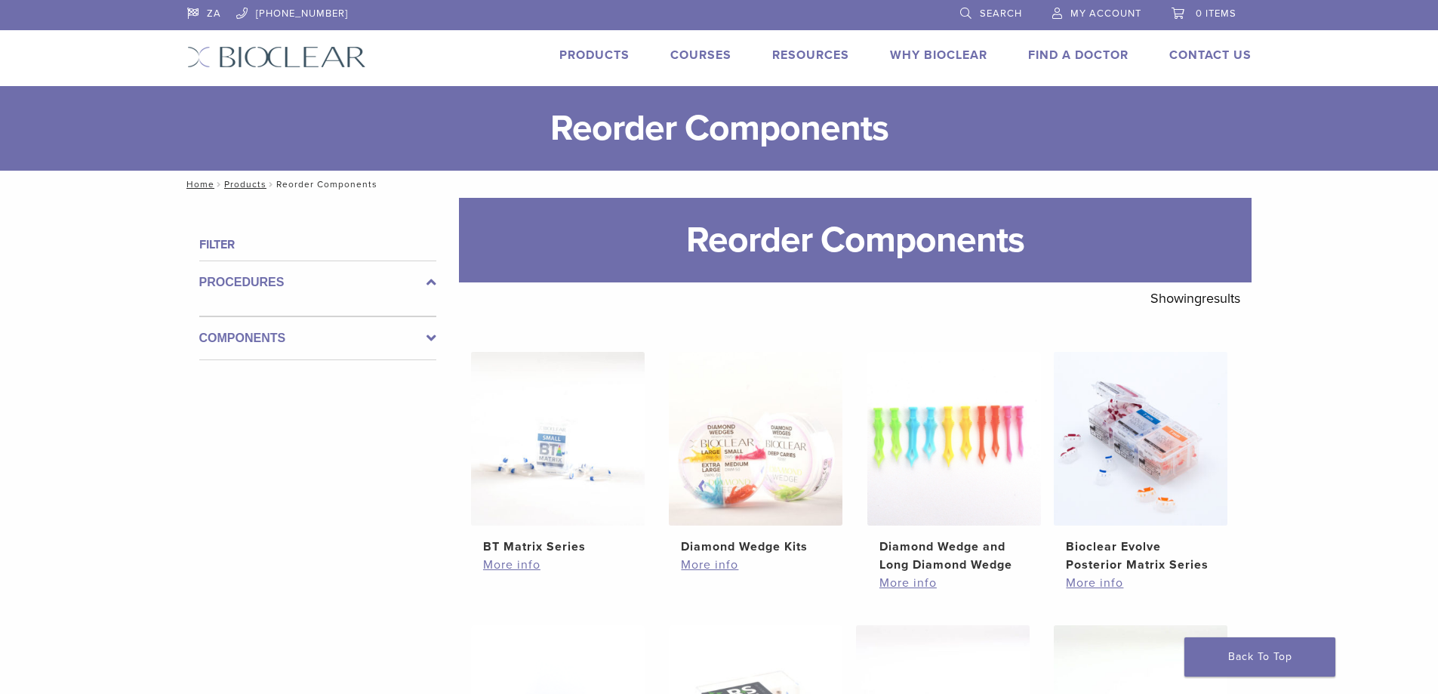
click at [318, 339] on label "Components" at bounding box center [317, 338] width 237 height 18
click at [318, 339] on div "Components" at bounding box center [317, 332] width 237 height 56
click at [333, 275] on label "Procedures" at bounding box center [317, 282] width 237 height 18
